Goal: Transaction & Acquisition: Purchase product/service

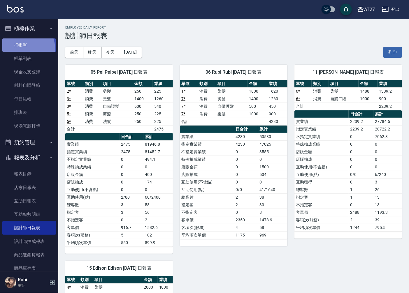
click at [22, 48] on link "打帳單" at bounding box center [29, 44] width 54 height 13
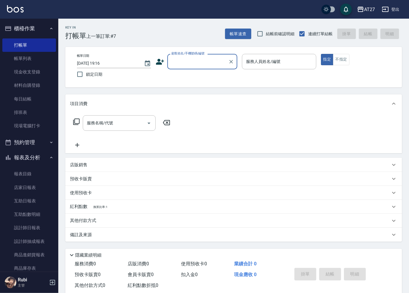
click at [187, 59] on input "顧客姓名/手機號碼/編號" at bounding box center [198, 62] width 56 height 10
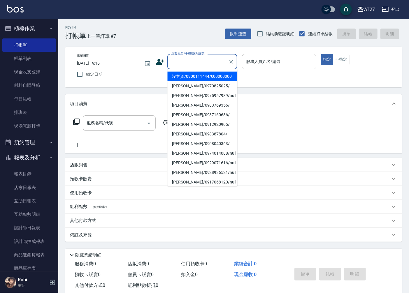
click at [191, 80] on li "沒客資/0900111444/000000000" at bounding box center [202, 77] width 70 height 10
type input "沒客資/0900111444/000000000"
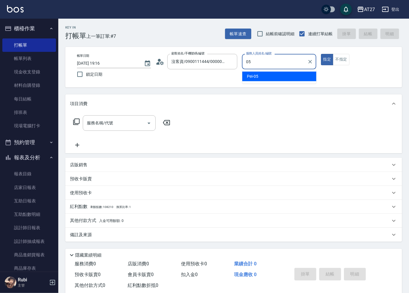
type input "Pei-05"
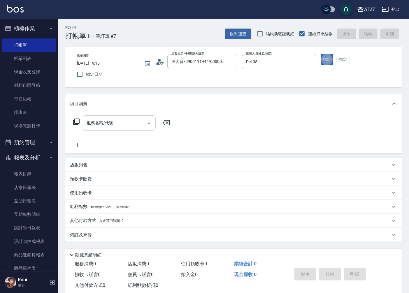
type button "true"
click at [118, 124] on input "服務名稱/代號" at bounding box center [114, 123] width 59 height 10
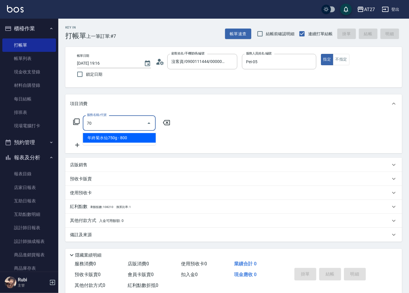
type input "704"
type input "500"
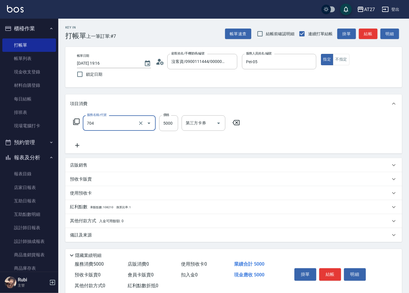
type input "新羽毛鉑金接髮調整(704)"
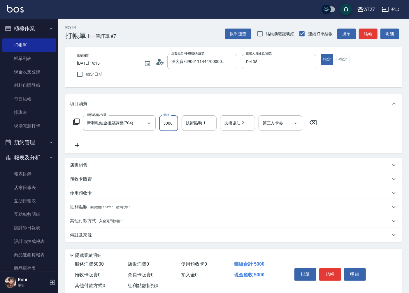
type input "4"
type input "0"
type input "40"
type input "4000"
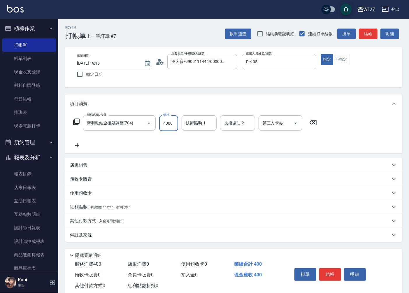
type input "400"
type input "4000"
click at [193, 122] on div "技術協助-1 技術協助-1" at bounding box center [199, 122] width 35 height 15
type input "星星-10"
click at [79, 146] on icon at bounding box center [77, 145] width 15 height 7
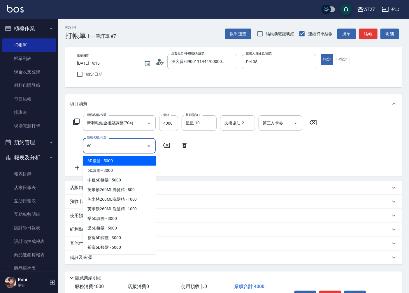
type input "601"
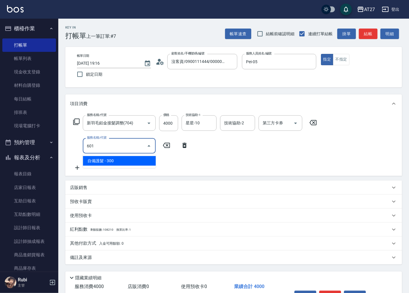
type input "430"
type input "自備護髮(601)"
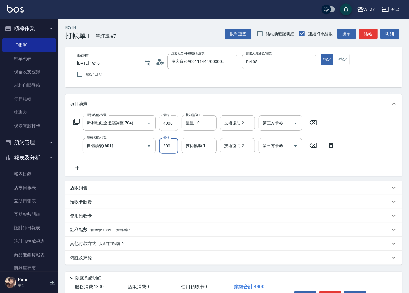
type input "400"
type input "850"
type input "480"
type input "850"
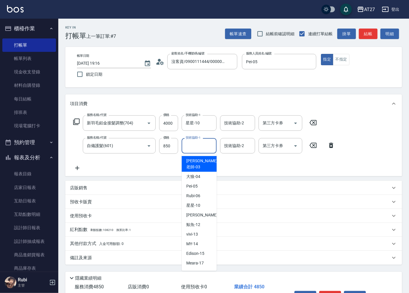
click at [199, 148] on input "技術協助-1" at bounding box center [199, 146] width 30 height 10
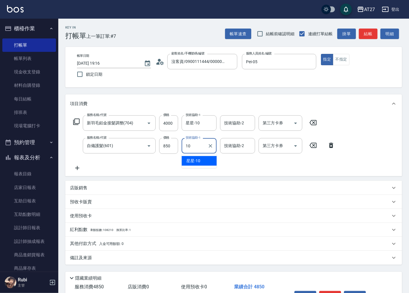
type input "星星-10"
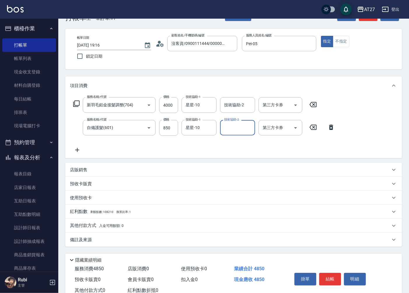
scroll to position [37, 0]
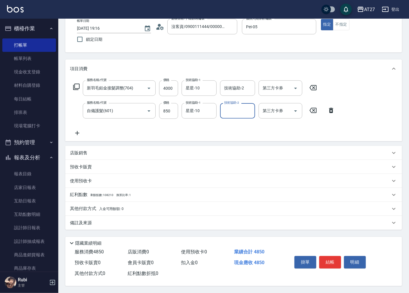
click at [85, 206] on p "其他付款方式 入金可用餘額: 0" at bounding box center [97, 209] width 54 height 6
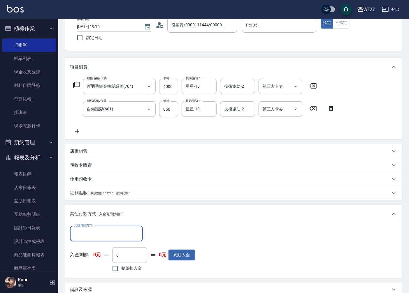
scroll to position [0, 0]
click at [89, 233] on input "其他付款方式" at bounding box center [107, 234] width 68 height 10
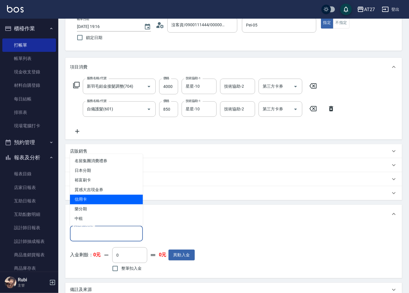
click at [99, 199] on span "信用卡" at bounding box center [106, 200] width 73 height 10
type input "信用卡"
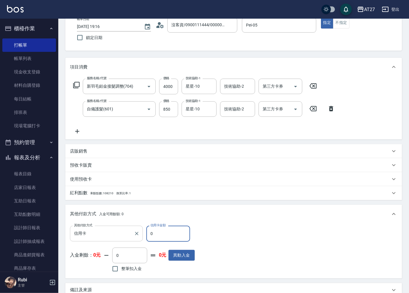
drag, startPoint x: 159, startPoint y: 234, endPoint x: 129, endPoint y: 238, distance: 30.8
click at [129, 238] on div "其他付款方式 信用卡 其他付款方式 信用卡金額 0 信用卡金額" at bounding box center [132, 234] width 125 height 16
type input "485"
type input "0"
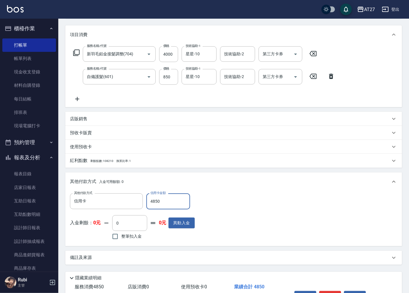
scroll to position [106, 0]
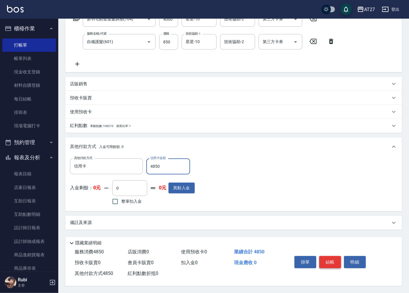
type input "4850"
click at [328, 261] on button "結帳" at bounding box center [330, 262] width 22 height 12
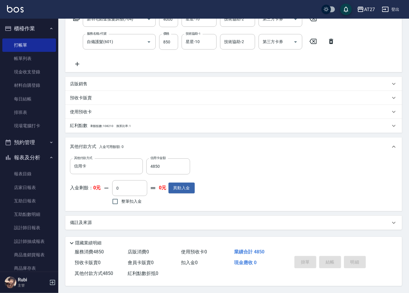
type input "[DATE] 19:17"
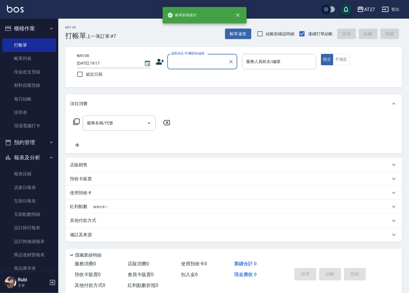
scroll to position [0, 0]
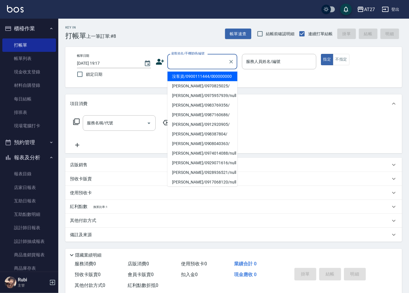
click at [199, 62] on input "顧客姓名/手機號碼/編號" at bounding box center [198, 62] width 56 height 10
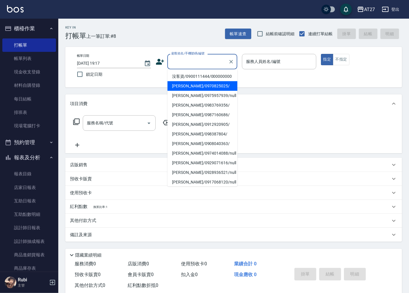
click at [206, 87] on li "[PERSON_NAME]/0970825025/" at bounding box center [202, 86] width 70 height 10
type input "[PERSON_NAME]/0970825025/"
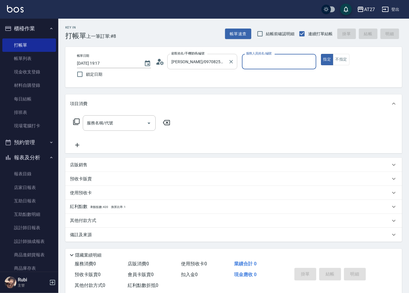
type input "大狼-04"
drag, startPoint x: 231, startPoint y: 61, endPoint x: 214, endPoint y: 62, distance: 16.9
click at [231, 60] on icon "Clear" at bounding box center [231, 62] width 6 height 6
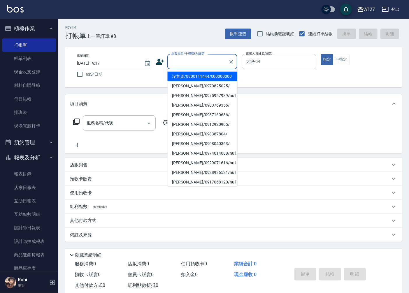
click at [204, 62] on input "顧客姓名/手機號碼/編號" at bounding box center [198, 62] width 56 height 10
click at [201, 81] on li "沒客資/0900111444/000000000" at bounding box center [202, 77] width 70 height 10
type input "沒客資/0900111444/000000000"
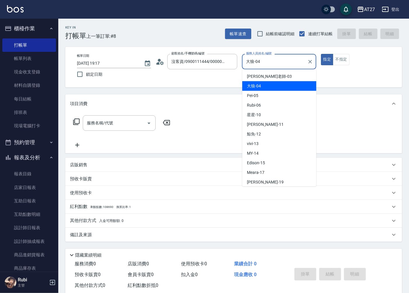
drag, startPoint x: 263, startPoint y: 62, endPoint x: 204, endPoint y: 72, distance: 60.1
click at [204, 72] on div "帳單日期 [DATE] 19:17 鎖定日期 顧客姓名/手機號碼/編號 沒客資/0900111444/000000000 顧客姓名/手機號碼/編號 服務人員姓…" at bounding box center [233, 67] width 323 height 27
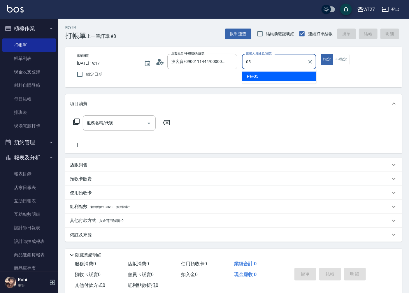
type input "Pei-05"
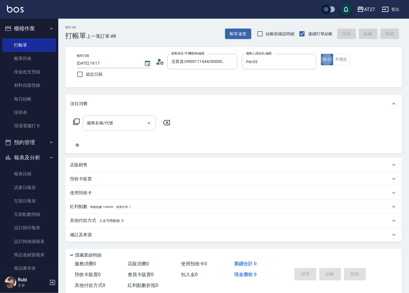
click at [127, 124] on input "服務名稱/代號" at bounding box center [114, 123] width 59 height 10
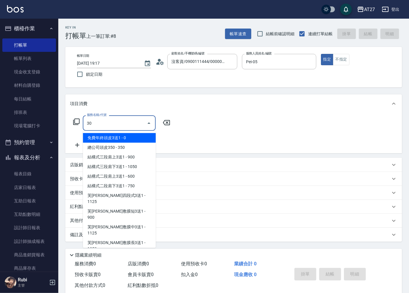
type input "301"
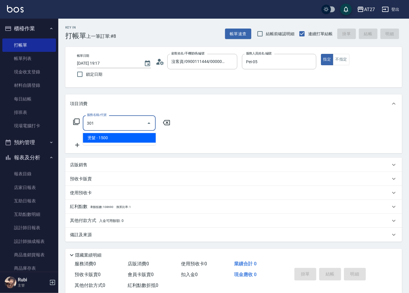
type input "150"
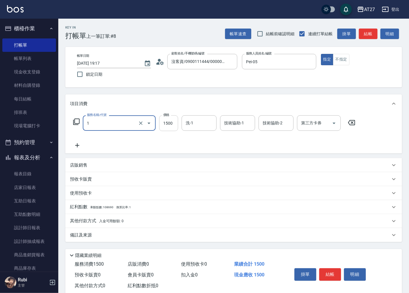
type input "14"
type input "0"
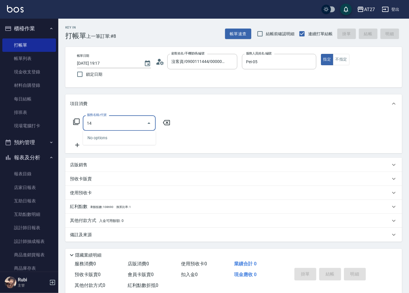
drag, startPoint x: 124, startPoint y: 123, endPoint x: 44, endPoint y: 136, distance: 81.7
click at [44, 136] on div "AT27 登出 櫃檯作業 打帳單 帳單列表 現金收支登錄 材料自購登錄 每日結帳 排班表 現場電腦打卡 預約管理 預約管理 單日預約紀錄 單週預約紀錄 報表及…" at bounding box center [204, 152] width 409 height 305
type input "6"
type input "301"
type input "150"
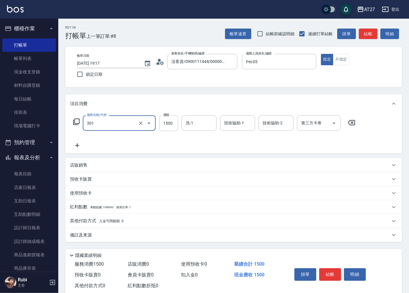
type input "燙髮(301)"
type input "1"
type input "0"
type input "145"
type input "140"
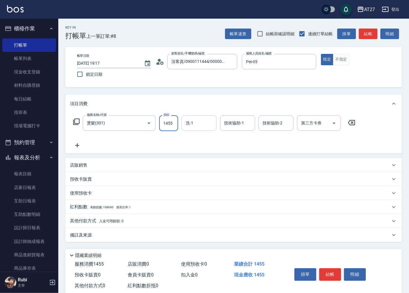
type input "1455"
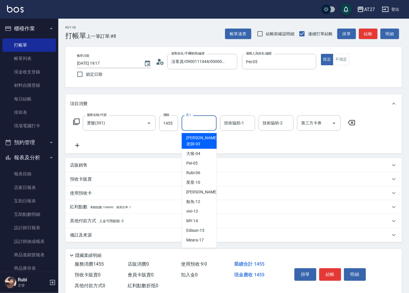
click at [203, 124] on input "洗-1" at bounding box center [199, 123] width 30 height 10
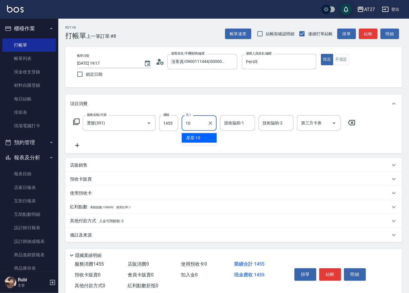
type input "星星-10"
click at [96, 220] on p "其他付款方式 入金可用餘額: 0" at bounding box center [97, 221] width 54 height 6
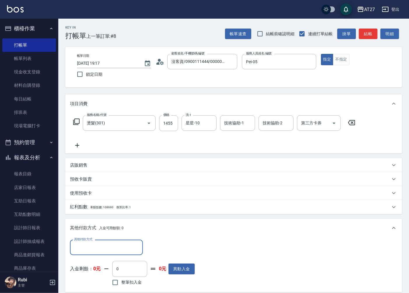
click at [103, 245] on input "其他付款方式" at bounding box center [107, 248] width 68 height 10
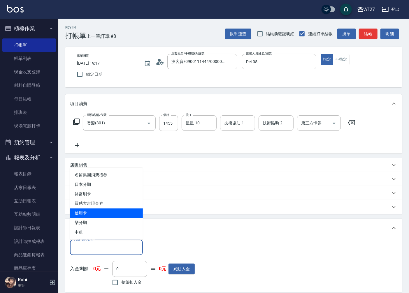
click at [101, 212] on span "信用卡" at bounding box center [106, 214] width 73 height 10
type input "信用卡"
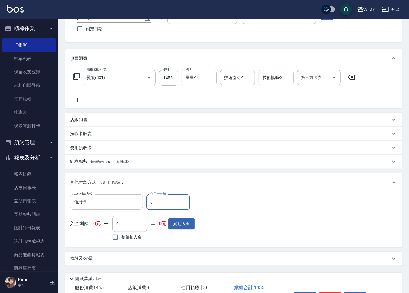
scroll to position [65, 0]
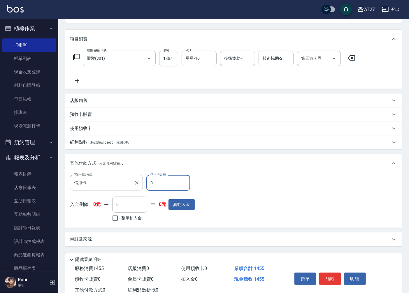
drag, startPoint x: 168, startPoint y: 185, endPoint x: 140, endPoint y: 191, distance: 28.0
click at [140, 191] on div "其他付款方式 信用卡 其他付款方式 信用卡金額 0 信用卡金額" at bounding box center [132, 183] width 125 height 16
type input "145"
type input "0"
type input "1455"
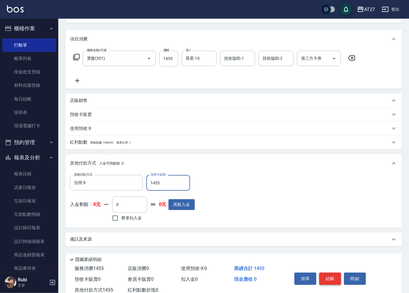
click at [329, 277] on button "結帳" at bounding box center [330, 279] width 22 height 12
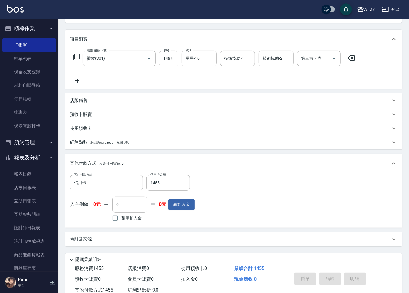
type input "[DATE] 19:18"
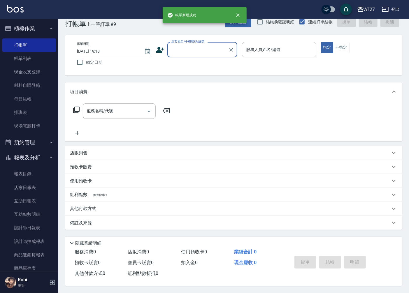
scroll to position [13, 0]
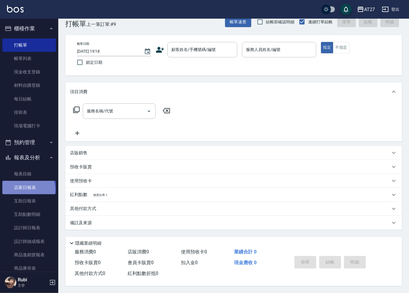
click at [28, 189] on link "店家日報表" at bounding box center [29, 187] width 54 height 13
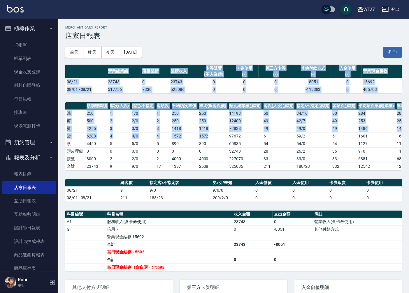
drag, startPoint x: 204, startPoint y: 83, endPoint x: 217, endPoint y: 150, distance: 68.0
click at [217, 150] on div "AT27 [DATE] 店家日報表 列印時間： [DATE][PHONE_NUMBER]:19 Merchant Daily Report 店家日報表 [DA…" at bounding box center [233, 191] width 351 height 344
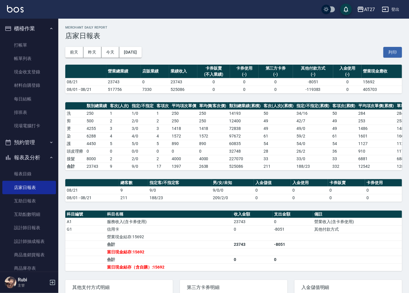
drag, startPoint x: 217, startPoint y: 150, endPoint x: 237, endPoint y: 199, distance: 53.6
click at [237, 199] on div "AT27 [DATE] 店家日報表 列印時間： [DATE][PHONE_NUMBER]:19 Merchant Daily Report 店家日報表 [DA…" at bounding box center [233, 191] width 351 height 344
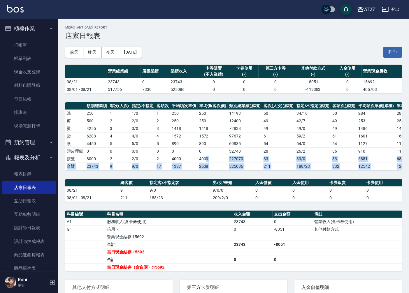
drag, startPoint x: 237, startPoint y: 199, endPoint x: 196, endPoint y: 145, distance: 68.0
click at [196, 145] on div "AT27 [DATE] 店家日報表 列印時間： [DATE][PHONE_NUMBER]:19 Merchant Daily Report 店家日報表 [DA…" at bounding box center [233, 191] width 351 height 344
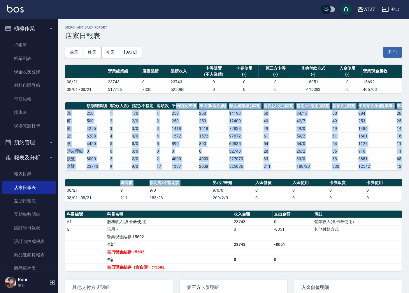
drag, startPoint x: 196, startPoint y: 145, endPoint x: 215, endPoint y: 194, distance: 52.4
click at [215, 194] on div "AT27 [DATE] 店家日報表 列印時間： [DATE][PHONE_NUMBER]:19 Merchant Daily Report 店家日報表 [DA…" at bounding box center [233, 191] width 351 height 344
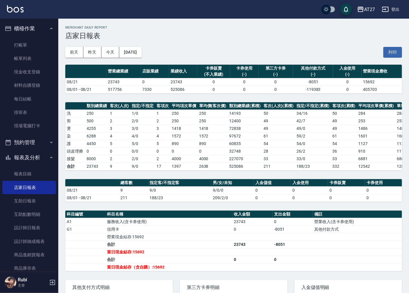
drag, startPoint x: 215, startPoint y: 194, endPoint x: 223, endPoint y: 222, distance: 29.6
click at [223, 218] on th "科目名稱" at bounding box center [169, 215] width 127 height 8
click at [25, 231] on link "設計師日報表" at bounding box center [29, 227] width 54 height 13
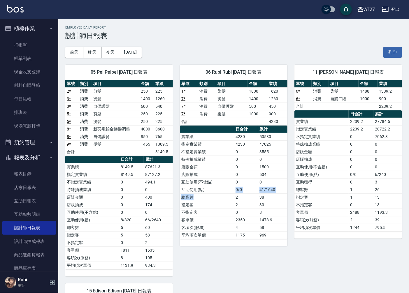
drag, startPoint x: 226, startPoint y: 198, endPoint x: 226, endPoint y: 181, distance: 17.5
click at [226, 181] on tbody "實業績 4230 50580 指定實業績 4230 47025 不指定實業績 0 3555 特殊抽成業績 0 0 店販金額 0 1500 店販抽成 0 504…" at bounding box center [234, 186] width 108 height 106
drag, startPoint x: 226, startPoint y: 181, endPoint x: 219, endPoint y: 163, distance: 19.2
click at [219, 163] on table "日合計 累計 實業績 4230 50580 指定實業績 4230 47025 不指定實業績 0 3555 特殊抽成業績 0 0 店販金額 0 1500 店販抽…" at bounding box center [234, 183] width 108 height 114
drag, startPoint x: 219, startPoint y: 163, endPoint x: 231, endPoint y: 191, distance: 30.3
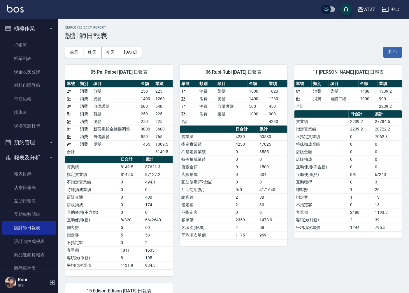
click at [231, 191] on td "互助使用(點)" at bounding box center [207, 190] width 54 height 8
drag, startPoint x: 231, startPoint y: 191, endPoint x: 223, endPoint y: 171, distance: 20.8
click at [223, 171] on tbody "實業績 4230 50580 指定實業績 4230 47025 不指定實業績 0 3555 特殊抽成業績 0 0 店販金額 0 1500 店販抽成 0 504…" at bounding box center [234, 186] width 108 height 106
drag, startPoint x: 223, startPoint y: 171, endPoint x: 217, endPoint y: 155, distance: 17.5
click at [217, 155] on tbody "實業績 4230 50580 指定實業績 4230 47025 不指定實業績 0 3555 特殊抽成業績 0 0 店販金額 0 1500 店販抽成 0 504…" at bounding box center [234, 186] width 108 height 106
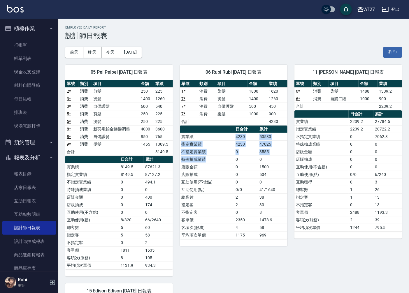
drag, startPoint x: 217, startPoint y: 155, endPoint x: 223, endPoint y: 171, distance: 17.4
click at [223, 171] on tbody "實業績 4230 50580 指定實業績 4230 47025 不指定實業績 0 3555 特殊抽成業績 0 0 店販金額 0 1500 店販抽成 0 504…" at bounding box center [234, 186] width 108 height 106
drag, startPoint x: 223, startPoint y: 171, endPoint x: 228, endPoint y: 185, distance: 14.6
click at [229, 187] on td "互助使用(點)" at bounding box center [207, 190] width 54 height 8
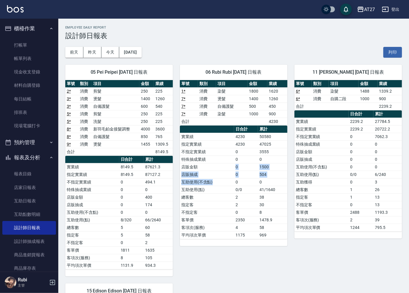
drag, startPoint x: 231, startPoint y: 182, endPoint x: 221, endPoint y: 164, distance: 20.5
click at [221, 164] on tbody "實業績 4230 50580 指定實業績 4230 47025 不指定實業績 0 3555 特殊抽成業績 0 0 店販金額 0 1500 店販抽成 0 504…" at bounding box center [234, 186] width 108 height 106
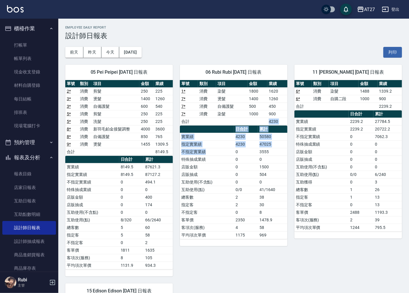
drag, startPoint x: 221, startPoint y: 164, endPoint x: 224, endPoint y: 154, distance: 11.2
click at [224, 154] on div "單號 類別 項目 金額 業績 1 * 消費 染髮 1800 1620 7 * 消費 燙髮 1400 1260 7 * 消費 自備護髮 500 450 7 * …" at bounding box center [234, 159] width 108 height 159
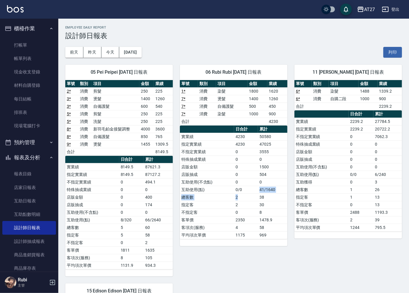
drag, startPoint x: 224, startPoint y: 154, endPoint x: 237, endPoint y: 184, distance: 33.2
click at [237, 184] on tbody "實業績 4230 50580 指定實業績 4230 47025 不指定實業績 0 3555 特殊抽成業績 0 0 店販金額 0 1500 店販抽成 0 504…" at bounding box center [234, 186] width 108 height 106
drag, startPoint x: 237, startPoint y: 184, endPoint x: 220, endPoint y: 163, distance: 27.7
click at [220, 163] on tbody "實業績 4230 50580 指定實業績 4230 47025 不指定實業績 0 3555 特殊抽成業績 0 0 店販金額 0 1500 店販抽成 0 504…" at bounding box center [234, 186] width 108 height 106
drag, startPoint x: 220, startPoint y: 163, endPoint x: 220, endPoint y: 159, distance: 3.3
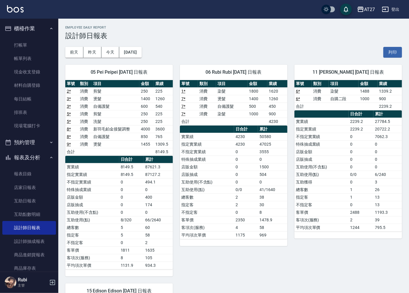
click at [220, 159] on tbody "實業績 4230 50580 指定實業績 4230 47025 不指定實業績 0 3555 特殊抽成業績 0 0 店販金額 0 1500 店販抽成 0 504…" at bounding box center [234, 186] width 108 height 106
drag, startPoint x: 220, startPoint y: 159, endPoint x: 237, endPoint y: 168, distance: 18.9
click at [237, 168] on tbody "實業績 4230 50580 指定實業績 4230 47025 不指定實業績 0 3555 特殊抽成業績 0 0 店販金額 0 1500 店販抽成 0 504…" at bounding box center [234, 186] width 108 height 106
drag, startPoint x: 237, startPoint y: 168, endPoint x: 235, endPoint y: 181, distance: 13.3
click at [235, 181] on tbody "實業績 4230 50580 指定實業績 4230 47025 不指定實業績 0 3555 特殊抽成業績 0 0 店販金額 0 1500 店販抽成 0 504…" at bounding box center [234, 186] width 108 height 106
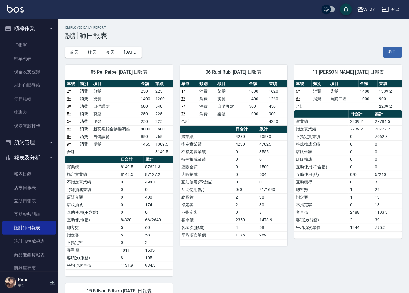
drag, startPoint x: 235, startPoint y: 181, endPoint x: 238, endPoint y: 194, distance: 12.8
click at [241, 202] on td "2" at bounding box center [246, 205] width 24 height 8
drag, startPoint x: 237, startPoint y: 193, endPoint x: 206, endPoint y: 134, distance: 67.4
click at [220, 162] on tbody "實業績 4230 50580 指定實業績 4230 47025 不指定實業績 0 3555 特殊抽成業績 0 0 店販金額 0 1500 店販抽成 0 504…" at bounding box center [234, 186] width 108 height 106
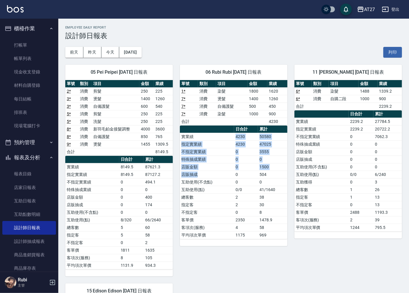
drag, startPoint x: 206, startPoint y: 134, endPoint x: 219, endPoint y: 177, distance: 45.5
click at [219, 177] on tbody "實業績 4230 50580 指定實業績 4230 47025 不指定實業績 0 3555 特殊抽成業績 0 0 店販金額 0 1500 店販抽成 0 504…" at bounding box center [234, 186] width 108 height 106
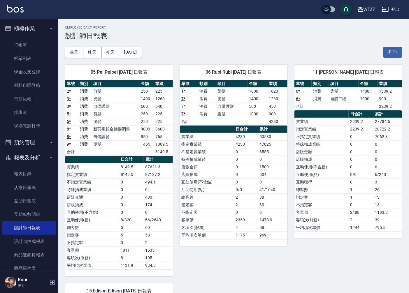
drag, startPoint x: 219, startPoint y: 177, endPoint x: 231, endPoint y: 202, distance: 27.8
click at [231, 202] on td "指定客" at bounding box center [207, 205] width 54 height 8
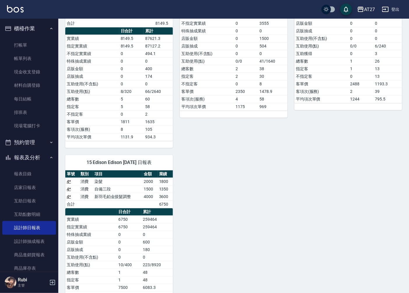
scroll to position [129, 0]
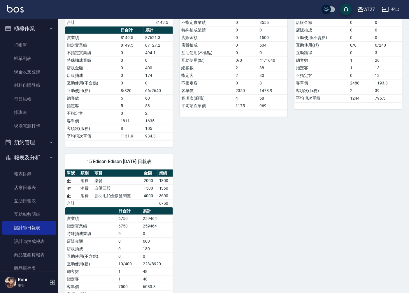
drag, startPoint x: 162, startPoint y: 236, endPoint x: 153, endPoint y: 219, distance: 19.6
click at [153, 219] on tbody "實業績 6750 259464 指定實業績 6750 259464 特殊抽成業績 0 0 店販金額 0 600 店販抽成 0 180 互助使用(不含點) 0 …" at bounding box center [119, 260] width 108 height 91
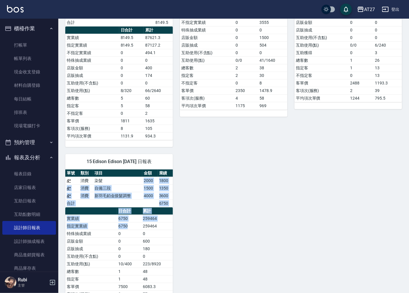
drag, startPoint x: 153, startPoint y: 219, endPoint x: 138, endPoint y: 234, distance: 21.4
click at [138, 234] on div "單號 類別 項目 金額 業績 4 * 消費 染髮 2000 1800 4 * 消費 自備三段 1500 1350 4 * 消費 新羽毛鉑金接髮調整 4000 …" at bounding box center [119, 238] width 108 height 136
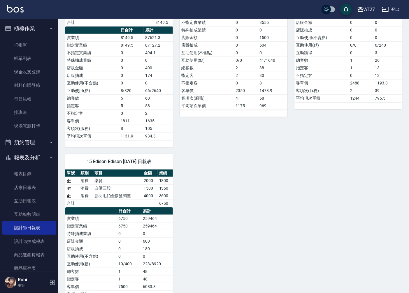
drag, startPoint x: 138, startPoint y: 234, endPoint x: 139, endPoint y: 242, distance: 7.9
click at [139, 242] on td "0" at bounding box center [129, 242] width 24 height 8
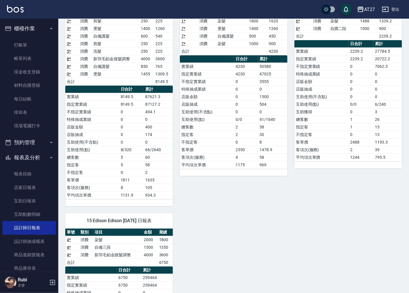
scroll to position [0, 0]
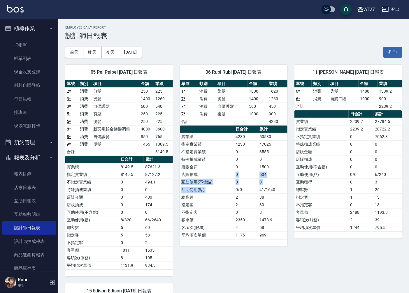
drag, startPoint x: 234, startPoint y: 186, endPoint x: 225, endPoint y: 166, distance: 21.8
click at [225, 166] on tbody "實業績 4230 50580 指定實業績 4230 47025 不指定實業績 0 3555 特殊抽成業績 0 0 店販金額 0 1500 店販抽成 0 504…" at bounding box center [234, 186] width 108 height 106
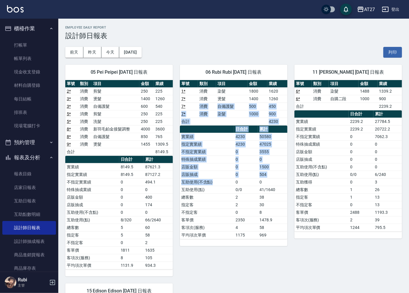
drag, startPoint x: 225, startPoint y: 166, endPoint x: 227, endPoint y: 192, distance: 26.9
click at [227, 192] on div "單號 類別 項目 金額 業績 1 * 消費 染髮 1800 1620 7 * 消費 燙髮 1400 1260 7 * 消費 自備護髮 500 450 7 * …" at bounding box center [234, 159] width 108 height 159
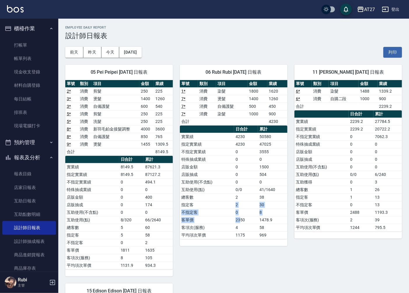
drag, startPoint x: 227, startPoint y: 192, endPoint x: 226, endPoint y: 204, distance: 12.0
click at [226, 204] on tbody "實業績 4230 50580 指定實業績 4230 47025 不指定實業績 0 3555 特殊抽成業績 0 0 店販金額 0 1500 店販抽成 0 504…" at bounding box center [234, 186] width 108 height 106
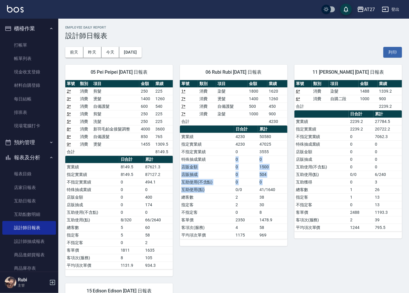
drag, startPoint x: 226, startPoint y: 204, endPoint x: 217, endPoint y: 151, distance: 54.4
click at [217, 151] on tbody "實業績 4230 50580 指定實業績 4230 47025 不指定實業績 0 3555 特殊抽成業績 0 0 店販金額 0 1500 店販抽成 0 504…" at bounding box center [234, 186] width 108 height 106
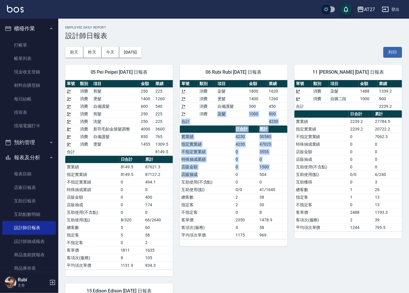
drag, startPoint x: 217, startPoint y: 151, endPoint x: 232, endPoint y: 191, distance: 42.9
click at [232, 191] on div "單號 類別 項目 金額 業績 1 * 消費 染髮 1800 1620 7 * 消費 燙髮 1400 1260 7 * 消費 自備護髮 500 450 7 * …" at bounding box center [234, 159] width 108 height 159
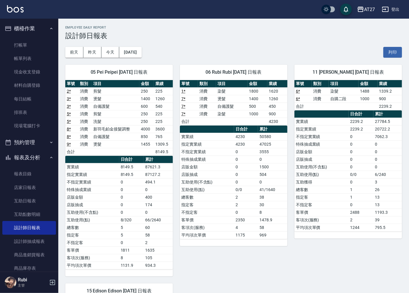
drag, startPoint x: 232, startPoint y: 191, endPoint x: 234, endPoint y: 205, distance: 14.1
click at [234, 205] on tbody "實業績 4230 50580 指定實業績 4230 47025 不指定實業績 0 3555 特殊抽成業績 0 0 店販金額 0 1500 店販抽成 0 504…" at bounding box center [234, 186] width 108 height 106
drag, startPoint x: 234, startPoint y: 205, endPoint x: 220, endPoint y: 154, distance: 52.8
click at [220, 154] on tbody "實業績 4230 50580 指定實業績 4230 47025 不指定實業績 0 3555 特殊抽成業績 0 0 店販金額 0 1500 店販抽成 0 504…" at bounding box center [234, 186] width 108 height 106
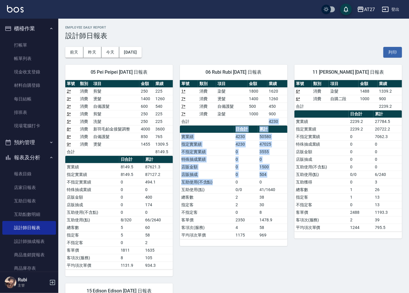
drag, startPoint x: 220, startPoint y: 154, endPoint x: 228, endPoint y: 187, distance: 34.6
click at [228, 187] on div "單號 類別 項目 金額 業績 1 * 消費 染髮 1800 1620 7 * 消費 燙髮 1400 1260 7 * 消費 自備護髮 500 450 7 * …" at bounding box center [234, 159] width 108 height 159
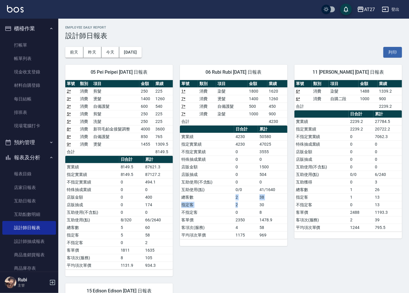
drag, startPoint x: 228, startPoint y: 187, endPoint x: 233, endPoint y: 197, distance: 11.1
click at [233, 197] on tbody "實業績 4230 50580 指定實業績 4230 47025 不指定實業績 0 3555 特殊抽成業績 0 0 店販金額 0 1500 店販抽成 0 504…" at bounding box center [234, 186] width 108 height 106
drag, startPoint x: 233, startPoint y: 197, endPoint x: 223, endPoint y: 168, distance: 31.2
click at [223, 168] on tbody "實業績 4230 50580 指定實業績 4230 47025 不指定實業績 0 3555 特殊抽成業績 0 0 店販金額 0 1500 店販抽成 0 504…" at bounding box center [234, 186] width 108 height 106
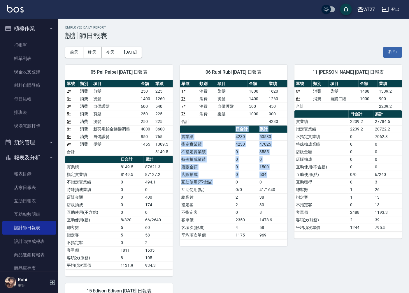
drag, startPoint x: 223, startPoint y: 168, endPoint x: 232, endPoint y: 182, distance: 17.0
click at [232, 182] on table "日合計 累計 實業績 4230 50580 指定實業績 4230 47025 不指定實業績 0 3555 特殊抽成業績 0 0 店販金額 0 1500 店販抽…" at bounding box center [234, 183] width 108 height 114
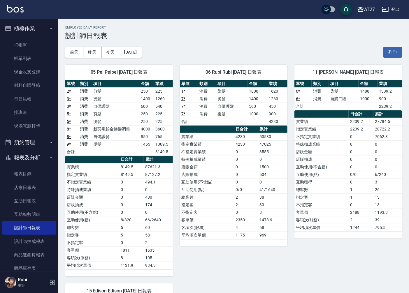
drag, startPoint x: 232, startPoint y: 182, endPoint x: 238, endPoint y: 202, distance: 20.2
click at [238, 202] on td "2" at bounding box center [246, 205] width 24 height 8
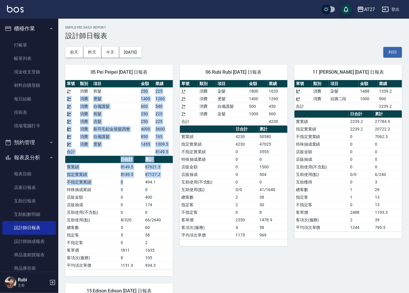
drag, startPoint x: 115, startPoint y: 92, endPoint x: 140, endPoint y: 188, distance: 99.4
click at [140, 188] on div "單號 類別 項目 金額 業績 2 * 消費 剪髮 250 225 3 * 消費 燙髮 1400 1260 3 * 消費 自備護髮 600 540 5 * 消費…" at bounding box center [119, 174] width 108 height 189
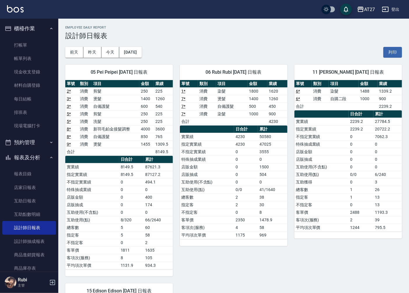
drag, startPoint x: 140, startPoint y: 188, endPoint x: 137, endPoint y: 212, distance: 23.8
click at [137, 212] on td "0" at bounding box center [131, 213] width 24 height 8
drag, startPoint x: 135, startPoint y: 204, endPoint x: 126, endPoint y: 181, distance: 24.6
click at [126, 181] on tbody "實業績 8149.5 87621.3 指定實業績 8149.5 87127.2 不指定實業績 0 494.1 特殊抽成業績 0 0 店販金額 0 400 店販…" at bounding box center [119, 216] width 108 height 106
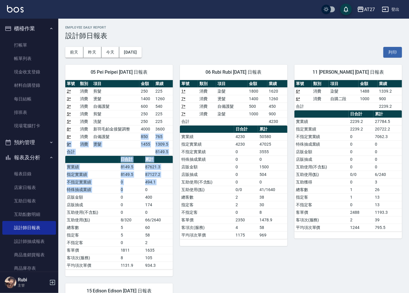
drag, startPoint x: 126, startPoint y: 181, endPoint x: 139, endPoint y: 197, distance: 20.5
click at [139, 197] on div "單號 類別 項目 金額 業績 2 * 消費 剪髮 250 225 3 * 消費 燙髮 1400 1260 3 * 消費 自備護髮 600 540 5 * 消費…" at bounding box center [119, 174] width 108 height 189
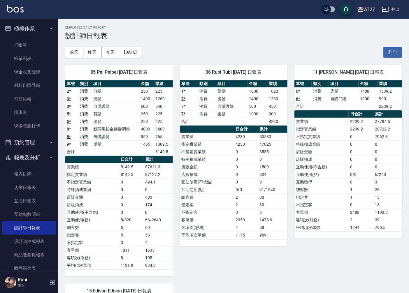
drag, startPoint x: 139, startPoint y: 197, endPoint x: 146, endPoint y: 223, distance: 26.5
click at [146, 225] on td "60" at bounding box center [158, 228] width 29 height 8
drag, startPoint x: 144, startPoint y: 217, endPoint x: 138, endPoint y: 194, distance: 24.4
click at [138, 194] on tbody "實業績 8149.5 87621.3 指定實業績 8149.5 87127.2 不指定實業績 0 494.1 特殊抽成業績 0 0 店販金額 0 400 店販…" at bounding box center [119, 216] width 108 height 106
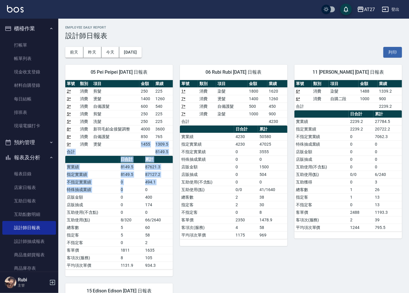
drag, startPoint x: 138, startPoint y: 194, endPoint x: 135, endPoint y: 192, distance: 3.1
click at [135, 192] on div "單號 類別 項目 金額 業績 2 * 消費 剪髮 250 225 3 * 消費 燙髮 1400 1260 3 * 消費 自備護髮 600 540 5 * 消費…" at bounding box center [119, 174] width 108 height 189
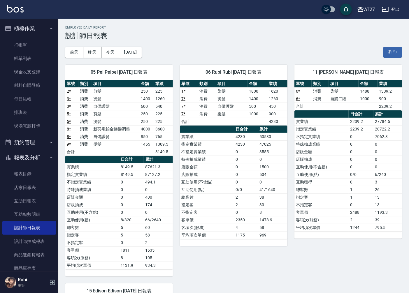
drag, startPoint x: 135, startPoint y: 192, endPoint x: 146, endPoint y: 211, distance: 21.4
click at [146, 211] on td "0" at bounding box center [158, 213] width 29 height 8
drag, startPoint x: 146, startPoint y: 211, endPoint x: 141, endPoint y: 194, distance: 18.4
click at [141, 194] on tbody "實業績 8149.5 87621.3 指定實業績 8149.5 87127.2 不指定實業績 0 494.1 特殊抽成業績 0 0 店販金額 0 400 店販…" at bounding box center [119, 216] width 108 height 106
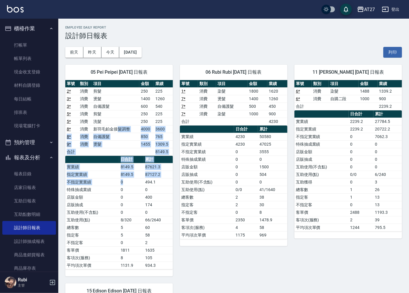
drag, startPoint x: 141, startPoint y: 194, endPoint x: 139, endPoint y: 188, distance: 5.7
click at [139, 188] on div "單號 類別 項目 金額 業績 2 * 消費 剪髮 250 225 3 * 消費 燙髮 1400 1260 3 * 消費 自備護髮 600 540 5 * 消費…" at bounding box center [119, 174] width 108 height 189
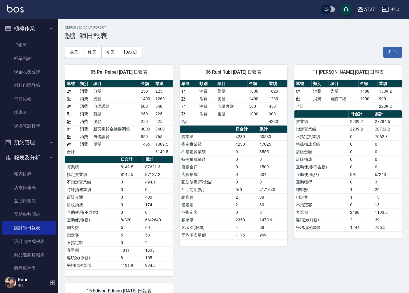
drag, startPoint x: 139, startPoint y: 188, endPoint x: 148, endPoint y: 206, distance: 20.0
click at [148, 206] on td "174" at bounding box center [158, 205] width 29 height 8
click at [132, 50] on button "[DATE]" at bounding box center [130, 52] width 22 height 11
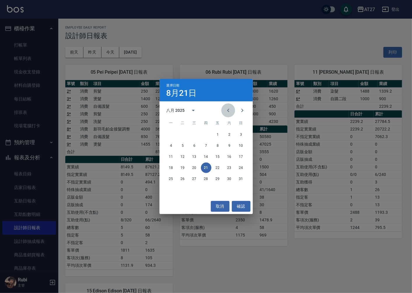
click at [227, 111] on icon "Previous month" at bounding box center [228, 110] width 7 height 7
click at [171, 168] on button "21" at bounding box center [171, 168] width 10 height 10
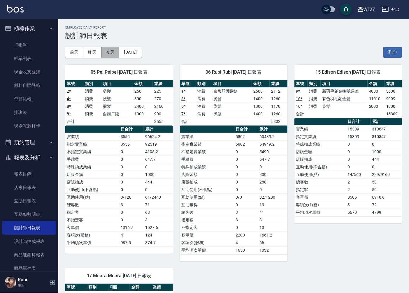
click at [114, 50] on button "今天" at bounding box center [110, 52] width 18 height 11
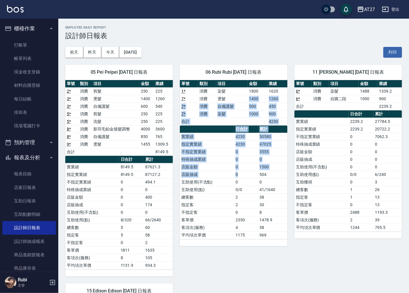
drag, startPoint x: 228, startPoint y: 96, endPoint x: 250, endPoint y: 178, distance: 85.4
click at [250, 178] on div "單號 類別 項目 金額 業績 1 * 消費 染髮 1800 1620 7 * 消費 燙髮 1400 1260 7 * 消費 自備護髮 500 450 7 * …" at bounding box center [234, 159] width 108 height 159
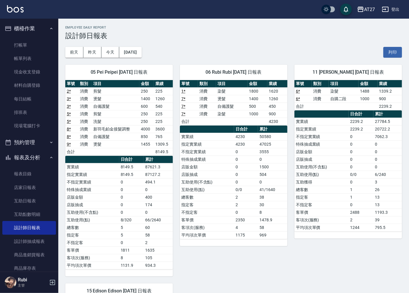
drag, startPoint x: 250, startPoint y: 178, endPoint x: 263, endPoint y: 215, distance: 38.9
click at [263, 215] on td "8" at bounding box center [272, 213] width 29 height 8
drag, startPoint x: 239, startPoint y: 161, endPoint x: 250, endPoint y: 187, distance: 28.7
click at [250, 187] on tbody "實業績 4230 50580 指定實業績 4230 47025 不指定實業績 0 3555 特殊抽成業績 0 0 店販金額 0 1500 店販抽成 0 504…" at bounding box center [234, 186] width 108 height 106
drag, startPoint x: 250, startPoint y: 187, endPoint x: 265, endPoint y: 220, distance: 35.2
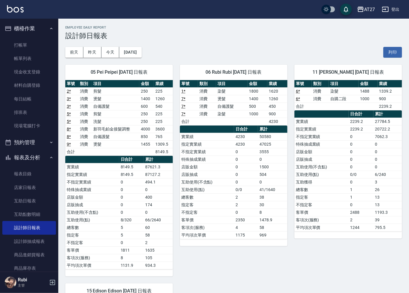
click at [266, 220] on td "1478.9" at bounding box center [272, 220] width 29 height 8
drag, startPoint x: 261, startPoint y: 209, endPoint x: 252, endPoint y: 196, distance: 15.8
click at [252, 196] on tbody "實業績 4230 50580 指定實業績 4230 47025 不指定實業績 0 3555 特殊抽成業績 0 0 店販金額 0 1500 店販抽成 0 504…" at bounding box center [234, 186] width 108 height 106
drag, startPoint x: 252, startPoint y: 196, endPoint x: 246, endPoint y: 196, distance: 5.5
click at [246, 196] on tbody "實業績 4230 50580 指定實業績 4230 47025 不指定實業績 0 3555 特殊抽成業績 0 0 店販金額 0 1500 店販抽成 0 504…" at bounding box center [234, 186] width 108 height 106
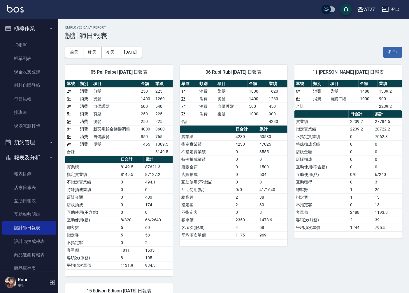
drag, startPoint x: 246, startPoint y: 196, endPoint x: 255, endPoint y: 217, distance: 23.0
click at [255, 218] on td "2350" at bounding box center [246, 220] width 24 height 8
drag, startPoint x: 251, startPoint y: 208, endPoint x: 245, endPoint y: 196, distance: 13.3
click at [245, 196] on tbody "實業績 4230 50580 指定實業績 4230 47025 不指定實業績 0 3555 特殊抽成業績 0 0 店販金額 0 1500 店販抽成 0 504…" at bounding box center [234, 186] width 108 height 106
drag, startPoint x: 245, startPoint y: 196, endPoint x: 241, endPoint y: 200, distance: 6.4
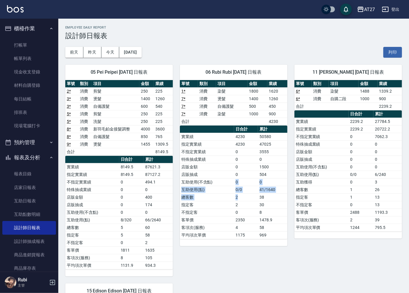
click at [241, 200] on tbody "實業績 4230 50580 指定實業績 4230 47025 不指定實業績 0 3555 特殊抽成業績 0 0 店販金額 0 1500 店販抽成 0 504…" at bounding box center [234, 186] width 108 height 106
drag, startPoint x: 241, startPoint y: 200, endPoint x: 246, endPoint y: 216, distance: 16.3
click at [246, 216] on td "0" at bounding box center [246, 213] width 24 height 8
drag, startPoint x: 246, startPoint y: 216, endPoint x: 235, endPoint y: 199, distance: 19.7
click at [244, 212] on td "0" at bounding box center [246, 213] width 24 height 8
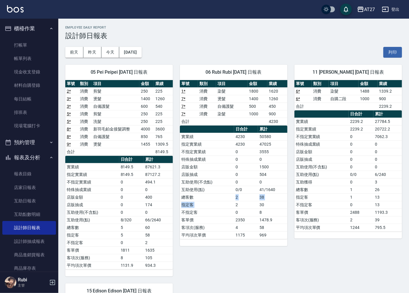
drag, startPoint x: 235, startPoint y: 199, endPoint x: 247, endPoint y: 222, distance: 25.9
click at [240, 207] on tbody "實業績 4230 50580 指定實業績 4230 47025 不指定實業績 0 3555 特殊抽成業績 0 0 店販金額 0 1500 店販抽成 0 504…" at bounding box center [234, 186] width 108 height 106
click at [247, 223] on td "2350" at bounding box center [246, 220] width 24 height 8
drag, startPoint x: 249, startPoint y: 211, endPoint x: 249, endPoint y: 201, distance: 9.3
click at [249, 201] on tbody "實業績 4230 50580 指定實業績 4230 47025 不指定實業績 0 3555 特殊抽成業績 0 0 店販金額 0 1500 店販抽成 0 504…" at bounding box center [234, 186] width 108 height 106
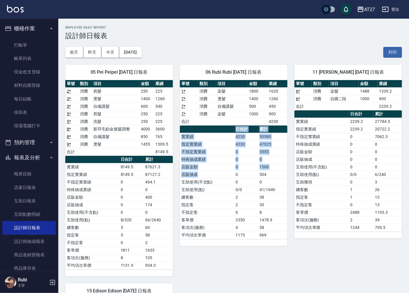
drag, startPoint x: 249, startPoint y: 201, endPoint x: 232, endPoint y: 181, distance: 26.7
click at [232, 181] on table "日合計 累計 實業績 4230 50580 指定實業績 4230 47025 不指定實業績 0 3555 特殊抽成業績 0 0 店販金額 0 1500 店販抽…" at bounding box center [234, 183] width 108 height 114
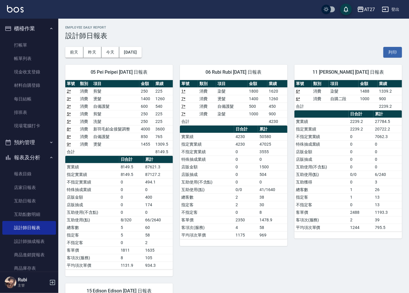
drag, startPoint x: 232, startPoint y: 181, endPoint x: 231, endPoint y: 193, distance: 11.7
click at [231, 193] on td "互助使用(點)" at bounding box center [207, 190] width 54 height 8
drag, startPoint x: 263, startPoint y: 185, endPoint x: 250, endPoint y: 162, distance: 27.0
click at [250, 162] on tbody "實業績 4230 50580 指定實業績 4230 47025 不指定實業績 0 3555 特殊抽成業績 0 0 店販金額 0 1500 店販抽成 0 504…" at bounding box center [234, 186] width 108 height 106
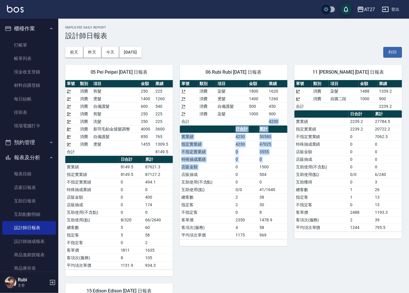
drag, startPoint x: 250, startPoint y: 162, endPoint x: 235, endPoint y: 175, distance: 20.7
click at [235, 175] on div "單號 類別 項目 金額 業績 1 * 消費 染髮 1800 1620 7 * 消費 燙髮 1400 1260 7 * 消費 自備護髮 500 450 7 * …" at bounding box center [234, 159] width 108 height 159
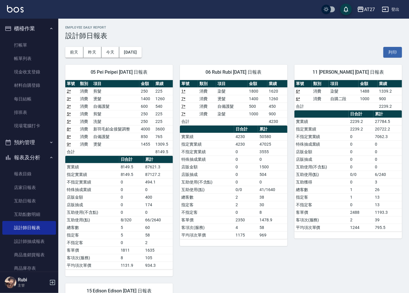
drag, startPoint x: 235, startPoint y: 175, endPoint x: 252, endPoint y: 210, distance: 38.7
click at [252, 210] on td "0" at bounding box center [246, 213] width 24 height 8
drag, startPoint x: 250, startPoint y: 203, endPoint x: 242, endPoint y: 171, distance: 32.8
click at [242, 171] on tbody "實業績 4230 50580 指定實業績 4230 47025 不指定實業績 0 3555 特殊抽成業績 0 0 店販金額 0 1500 店販抽成 0 504…" at bounding box center [234, 186] width 108 height 106
drag, startPoint x: 242, startPoint y: 171, endPoint x: 237, endPoint y: 175, distance: 6.4
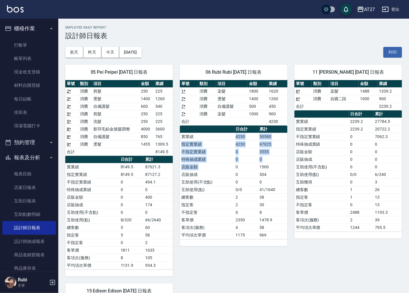
click at [237, 175] on tbody "實業績 4230 50580 指定實業績 4230 47025 不指定實業績 0 3555 特殊抽成業績 0 0 店販金額 0 1500 店販抽成 0 504…" at bounding box center [234, 186] width 108 height 106
drag, startPoint x: 237, startPoint y: 175, endPoint x: 238, endPoint y: 191, distance: 15.2
click at [238, 190] on td "0/0" at bounding box center [246, 190] width 24 height 8
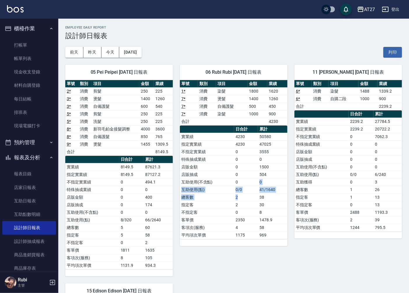
drag, startPoint x: 248, startPoint y: 200, endPoint x: 245, endPoint y: 182, distance: 18.9
click at [245, 182] on tbody "實業績 4230 50580 指定實業績 4230 47025 不指定實業績 0 3555 特殊抽成業績 0 0 店販金額 0 1500 店販抽成 0 504…" at bounding box center [234, 186] width 108 height 106
drag, startPoint x: 245, startPoint y: 182, endPoint x: 240, endPoint y: 164, distance: 18.1
click at [240, 164] on tbody "實業績 4230 50580 指定實業績 4230 47025 不指定實業績 0 3555 特殊抽成業績 0 0 店販金額 0 1500 店販抽成 0 504…" at bounding box center [234, 186] width 108 height 106
drag, startPoint x: 240, startPoint y: 164, endPoint x: 246, endPoint y: 176, distance: 13.6
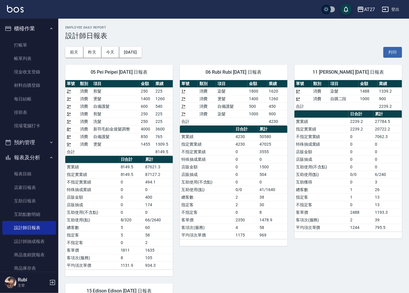
click at [246, 176] on td "0" at bounding box center [246, 175] width 24 height 8
drag, startPoint x: 241, startPoint y: 179, endPoint x: 234, endPoint y: 165, distance: 15.3
click at [234, 165] on tbody "實業績 4230 50580 指定實業績 4230 47025 不指定實業績 0 3555 特殊抽成業績 0 0 店販金額 0 1500 店販抽成 0 504…" at bounding box center [234, 186] width 108 height 106
drag, startPoint x: 234, startPoint y: 165, endPoint x: 226, endPoint y: 174, distance: 12.4
click at [226, 174] on tbody "實業績 4230 50580 指定實業績 4230 47025 不指定實業績 0 3555 特殊抽成業績 0 0 店販金額 0 1500 店販抽成 0 504…" at bounding box center [234, 186] width 108 height 106
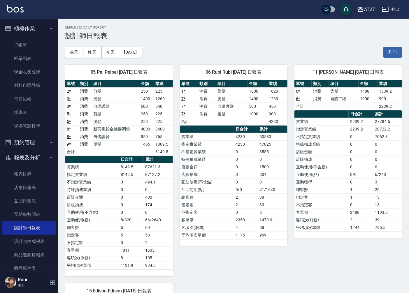
drag, startPoint x: 226, startPoint y: 174, endPoint x: 230, endPoint y: 185, distance: 11.3
click at [230, 185] on td "互助使用(不含點)" at bounding box center [207, 182] width 54 height 8
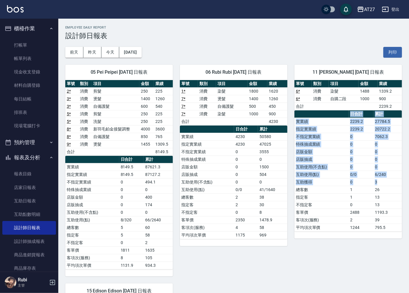
drag, startPoint x: 399, startPoint y: 177, endPoint x: 315, endPoint y: 89, distance: 121.9
click at [315, 89] on div "單號 類別 項目 金額 業績 6 * 消費 染髮 1488 1339.2 6 * 消費 自購二段 1000 900 合計 2239.2 日合計 累計 實業績 …" at bounding box center [348, 156] width 108 height 152
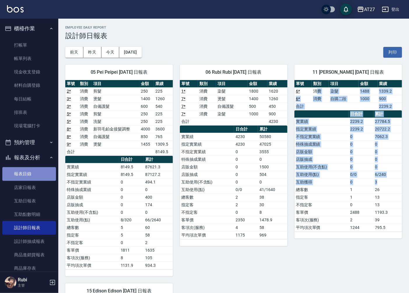
click at [29, 171] on link "報表目錄" at bounding box center [29, 173] width 54 height 13
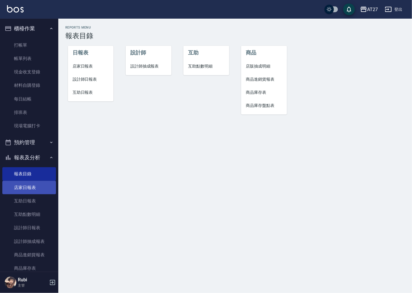
click at [32, 185] on link "店家日報表" at bounding box center [29, 187] width 54 height 13
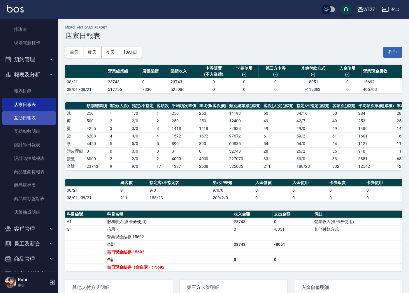
scroll to position [99, 0]
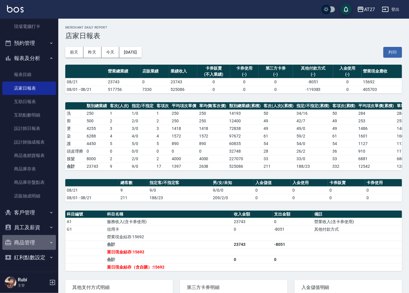
click at [42, 238] on button "商品管理" at bounding box center [29, 242] width 54 height 15
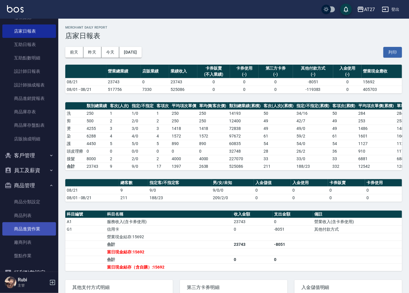
scroll to position [171, 0]
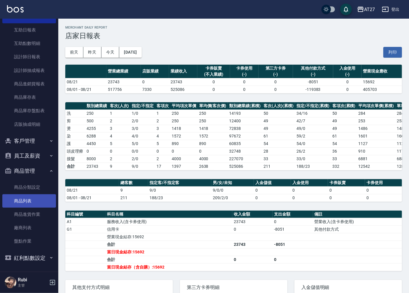
click at [31, 202] on link "商品列表" at bounding box center [29, 200] width 54 height 13
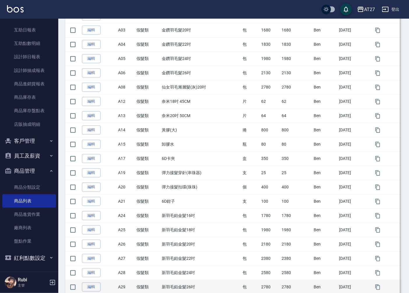
scroll to position [97, 0]
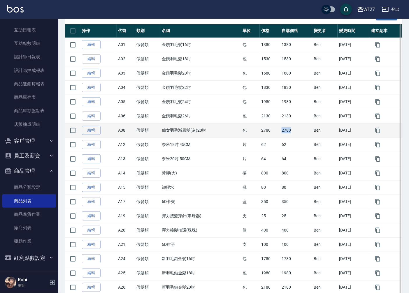
drag, startPoint x: 276, startPoint y: 131, endPoint x: 292, endPoint y: 129, distance: 16.5
click at [292, 129] on td "2780" at bounding box center [296, 130] width 32 height 14
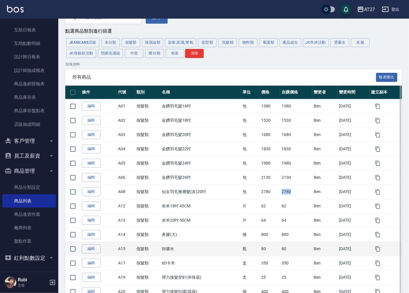
scroll to position [32, 0]
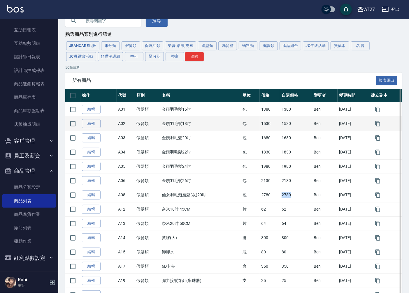
click at [338, 118] on td "[DATE]" at bounding box center [354, 124] width 32 height 14
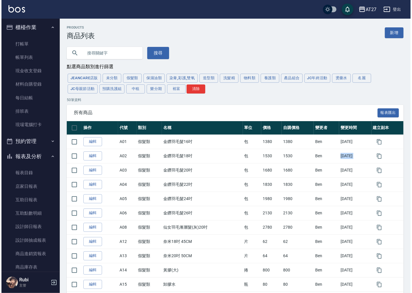
scroll to position [0, 0]
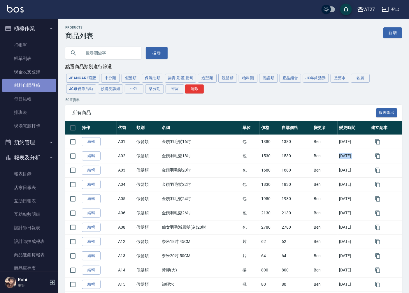
click at [35, 85] on link "材料自購登錄" at bounding box center [29, 85] width 54 height 13
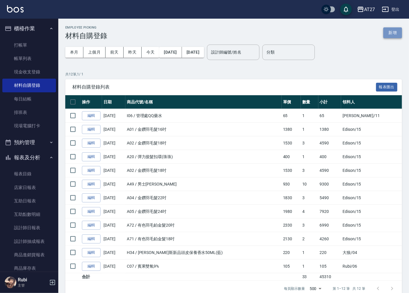
click at [392, 36] on button "新增" at bounding box center [392, 32] width 19 height 11
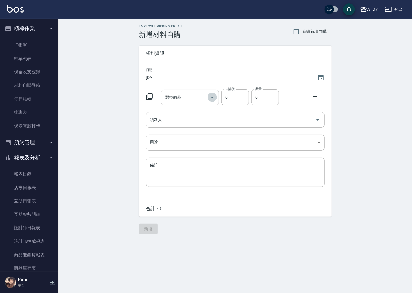
click at [214, 99] on icon "Open" at bounding box center [212, 97] width 7 height 7
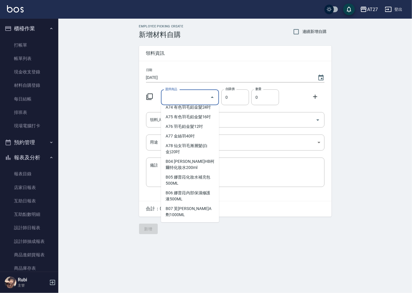
scroll to position [615, 0]
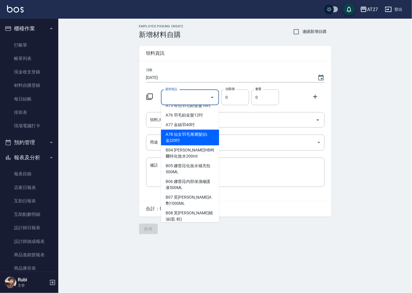
click at [192, 145] on li "A78 仙女羽毛漸層髮(白金)20吋" at bounding box center [190, 138] width 58 height 16
type input "仙女羽毛漸層髮(白金)20吋"
type input "2780"
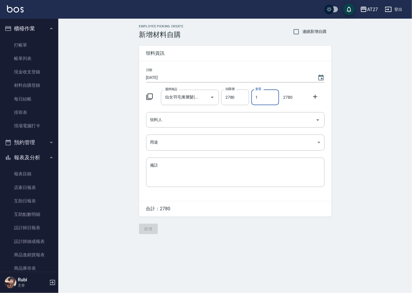
drag, startPoint x: 259, startPoint y: 100, endPoint x: 253, endPoint y: 100, distance: 5.8
click at [253, 100] on input "1" at bounding box center [265, 97] width 28 height 16
type input "3"
click at [162, 118] on input "領料人" at bounding box center [231, 120] width 164 height 10
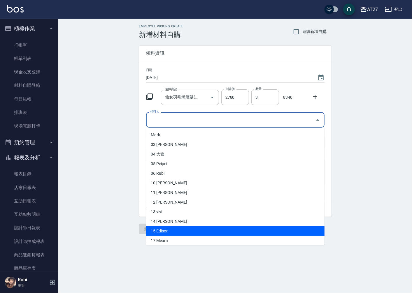
click at [174, 228] on li "15 Edison" at bounding box center [235, 232] width 178 height 10
type input "Edison"
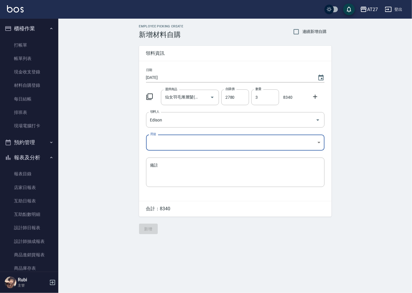
click at [177, 147] on body "AT27 登出 櫃檯作業 打帳單 帳單列表 現金收支登錄 材料自購登錄 每日結帳 排班表 現場電腦打卡 預約管理 預約管理 單日預約紀錄 單週預約紀錄 報表及…" at bounding box center [206, 146] width 412 height 293
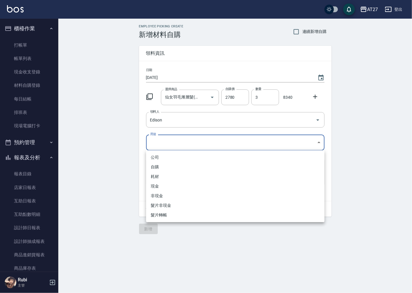
click at [174, 179] on li "耗材" at bounding box center [235, 177] width 178 height 10
type input "耗材"
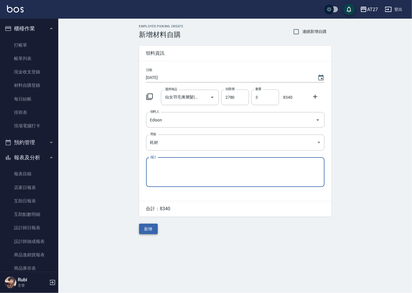
click at [147, 232] on button "新增" at bounding box center [148, 229] width 19 height 11
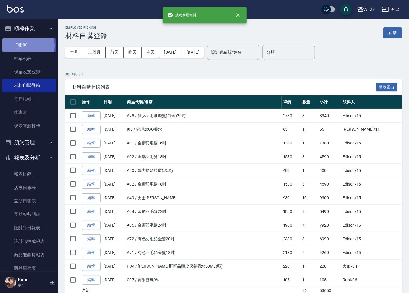
click at [27, 45] on link "打帳單" at bounding box center [29, 44] width 54 height 13
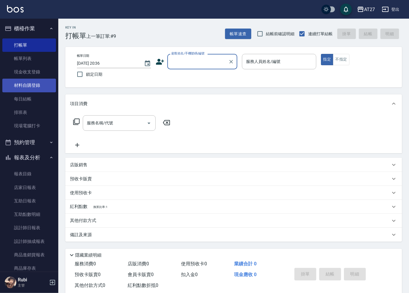
click at [36, 90] on link "材料自購登錄" at bounding box center [29, 85] width 54 height 13
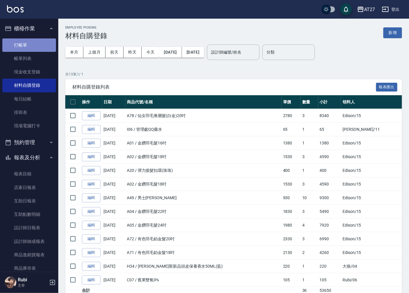
click at [41, 49] on link "打帳單" at bounding box center [29, 44] width 54 height 13
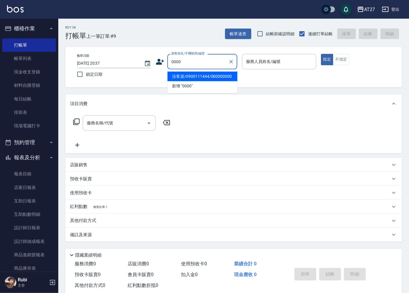
click at [185, 79] on li "沒客資/0900111444/000000000" at bounding box center [202, 77] width 70 height 10
type input "沒客資/0900111444/000000000"
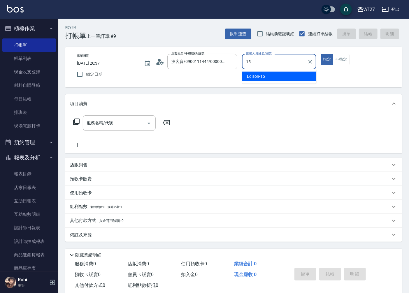
type input "Edison-15"
type button "true"
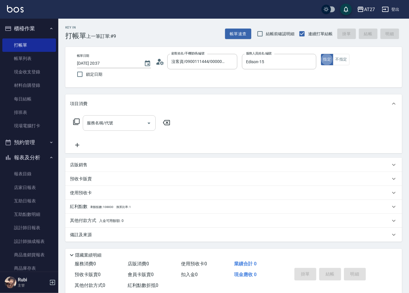
click at [132, 119] on input "服務名稱/代號" at bounding box center [114, 123] width 59 height 10
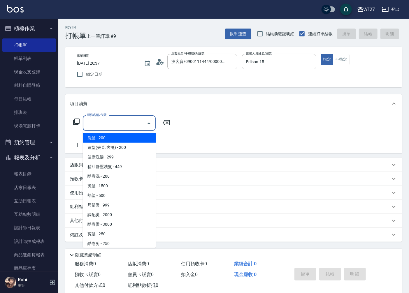
click at [76, 121] on icon at bounding box center [76, 121] width 7 height 7
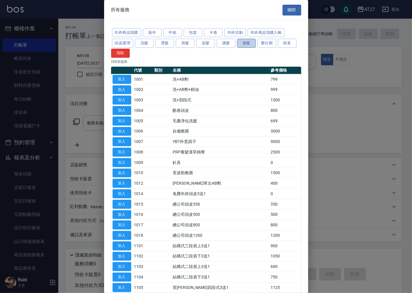
click at [243, 45] on button "接髮" at bounding box center [246, 43] width 19 height 9
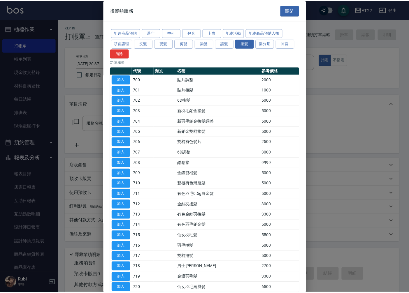
scroll to position [32, 0]
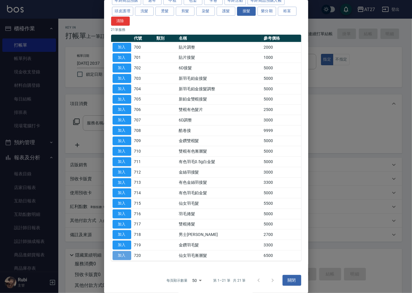
click at [124, 255] on button "加入" at bounding box center [122, 255] width 19 height 9
type input "仙女羽毛漸層髮(720)"
type input "650"
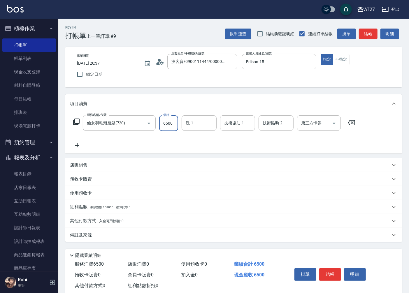
click at [162, 129] on input "6500" at bounding box center [168, 123] width 19 height 16
type input "1"
type input "0"
type input "107"
type input "100"
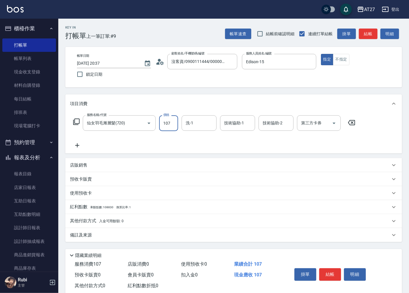
type input "1077"
type input "1070"
type input "10770"
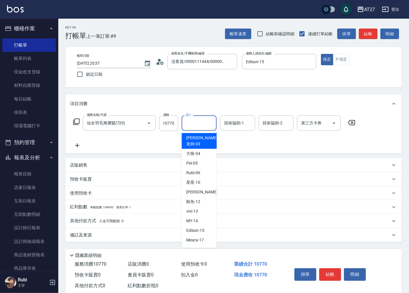
click at [193, 124] on input "洗-1" at bounding box center [199, 123] width 30 height 10
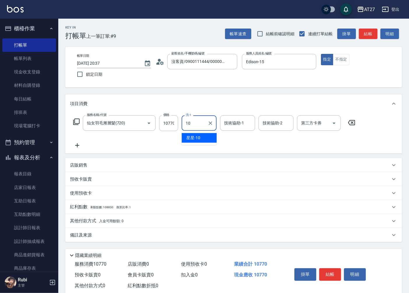
type input "星星-10"
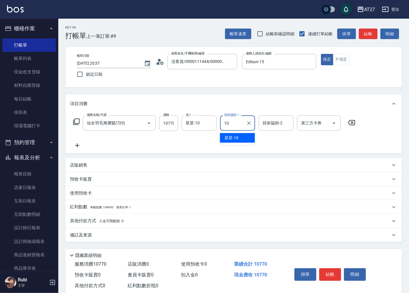
type input "星星-10"
click at [86, 224] on p "其他付款方式 入金可用餘額: 0" at bounding box center [97, 221] width 54 height 6
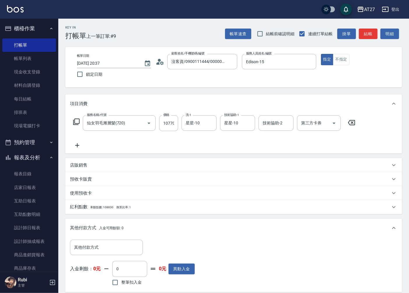
click at [95, 238] on div "其他付款方式 其他付款方式 入金剩餘： 0元 0 ​ 整筆扣入金 0元 異動入金" at bounding box center [233, 265] width 337 height 55
click at [95, 248] on input "其他付款方式" at bounding box center [107, 248] width 68 height 10
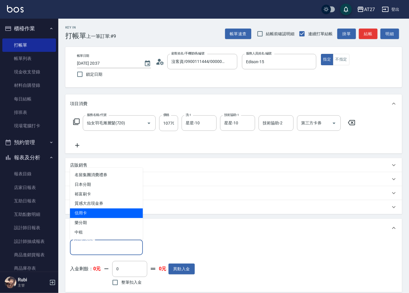
click at [97, 213] on span "信用卡" at bounding box center [106, 214] width 73 height 10
type input "信用卡"
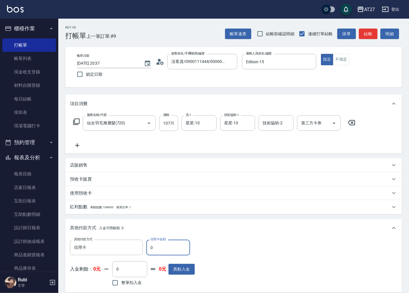
drag, startPoint x: 152, startPoint y: 245, endPoint x: 147, endPoint y: 248, distance: 6.7
click at [147, 248] on input "0" at bounding box center [168, 248] width 44 height 16
type input "10"
type input "1060"
type input "1070"
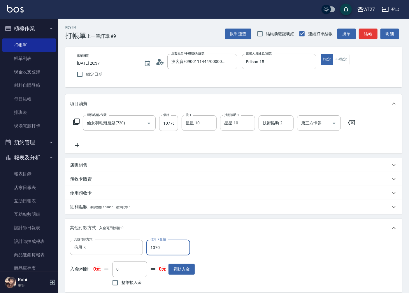
type input "970"
type input "10770"
type input "0"
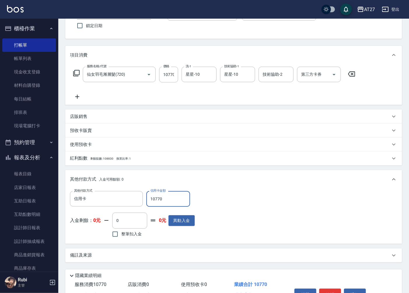
scroll to position [83, 0]
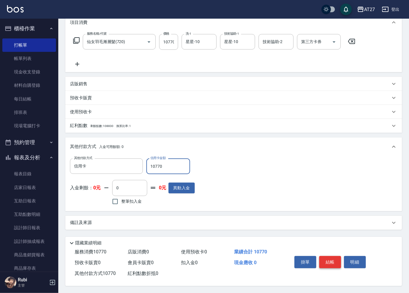
type input "10770"
click at [322, 256] on button "結帳" at bounding box center [330, 262] width 22 height 12
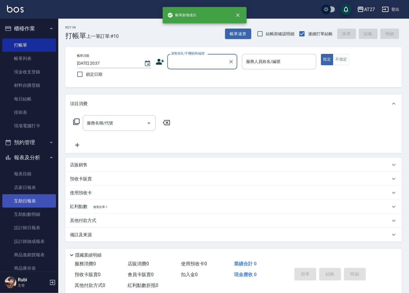
scroll to position [97, 0]
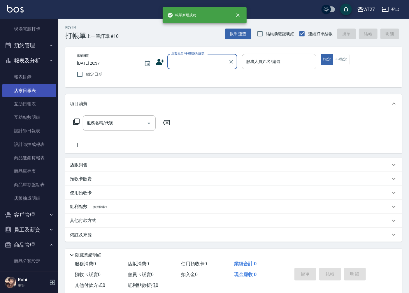
click at [26, 91] on link "店家日報表" at bounding box center [29, 90] width 54 height 13
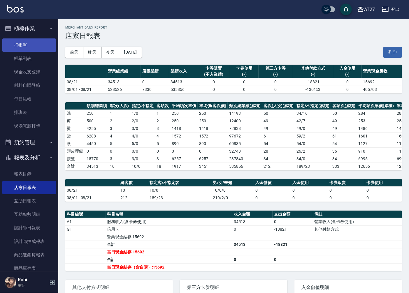
click at [34, 48] on link "打帳單" at bounding box center [29, 44] width 54 height 13
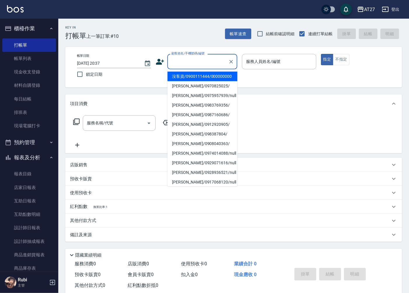
click at [173, 60] on input "顧客姓名/手機號碼/編號" at bounding box center [198, 62] width 56 height 10
click at [184, 73] on li "沒客資/0900111444/000000000" at bounding box center [202, 77] width 70 height 10
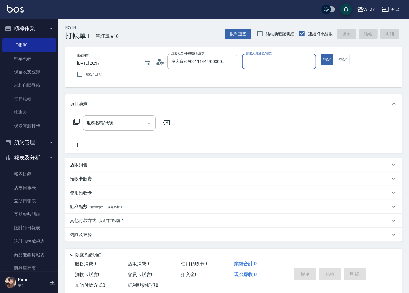
type input "沒客資/0900111444/000000000"
type input "0"
type input "Edison-15"
type button "true"
click at [124, 119] on input "服務名稱/代號" at bounding box center [114, 123] width 59 height 10
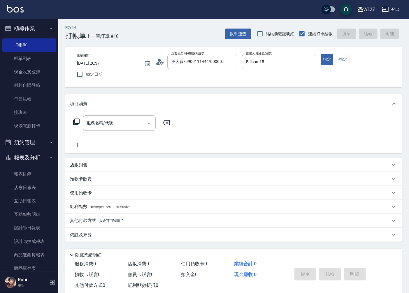
click at [76, 123] on icon at bounding box center [76, 121] width 7 height 7
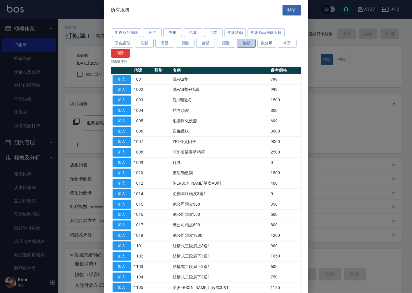
click at [246, 44] on button "接髮" at bounding box center [246, 43] width 19 height 9
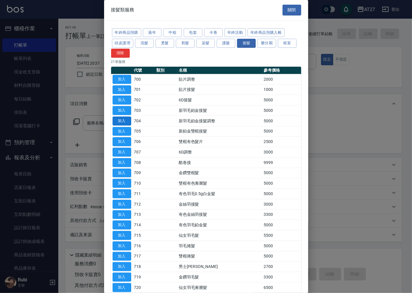
click at [122, 117] on button "加入" at bounding box center [122, 121] width 19 height 9
type input "新羽毛鉑金接髮調整(704)"
type input "500"
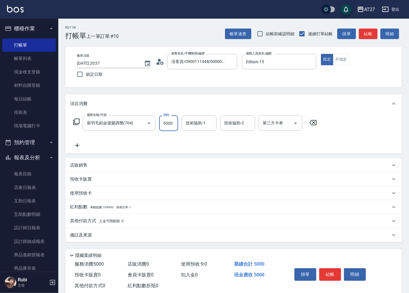
click at [165, 120] on input "5000" at bounding box center [168, 123] width 19 height 16
type input "7"
type input "0"
type input "700"
type input "70"
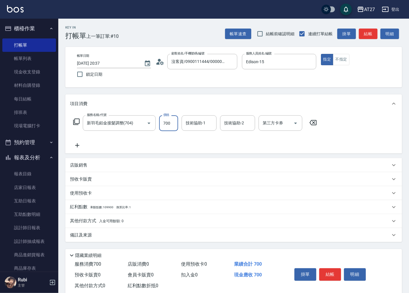
type input "7000"
type input "700"
type input "7000"
click at [83, 220] on p "其他付款方式 入金可用餘額: 0" at bounding box center [97, 221] width 54 height 6
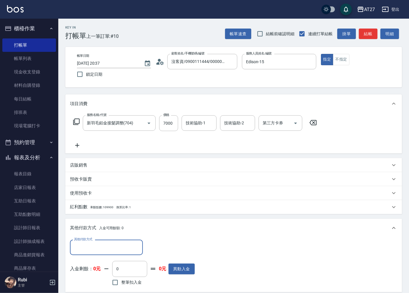
click at [89, 241] on label "其他付款方式" at bounding box center [83, 239] width 18 height 4
click at [89, 243] on input "其他付款方式" at bounding box center [107, 248] width 68 height 10
click at [89, 247] on input "其他付款方式" at bounding box center [107, 248] width 68 height 10
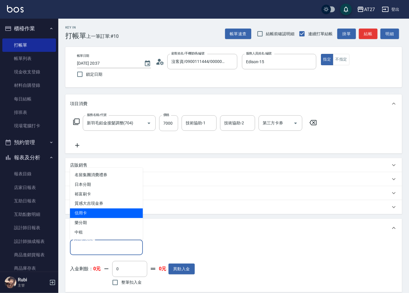
click at [88, 217] on span "信用卡" at bounding box center [106, 214] width 73 height 10
type input "信用卡"
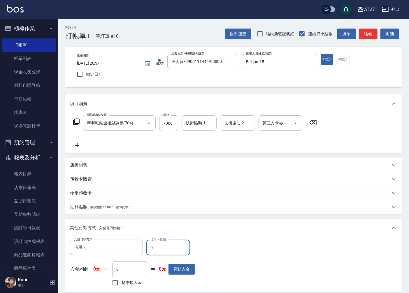
drag, startPoint x: 157, startPoint y: 250, endPoint x: 150, endPoint y: 250, distance: 6.1
click at [150, 250] on input "0" at bounding box center [168, 248] width 44 height 16
type input "6"
type input "690"
type input "686"
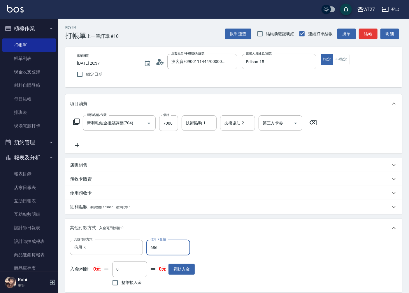
type input "10"
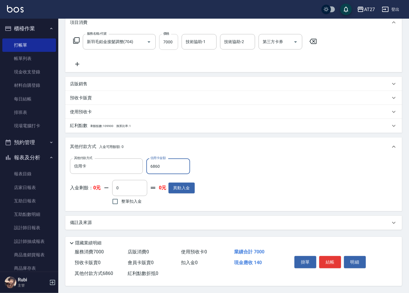
type input "6860"
click at [168, 39] on input "7000" at bounding box center [168, 42] width 19 height 16
type input "6"
type input "0"
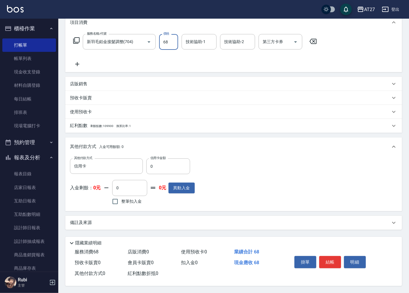
type input "686"
type input "680"
type input "6860"
click at [157, 161] on input "0" at bounding box center [168, 167] width 44 height 16
drag, startPoint x: 159, startPoint y: 157, endPoint x: 142, endPoint y: 166, distance: 18.8
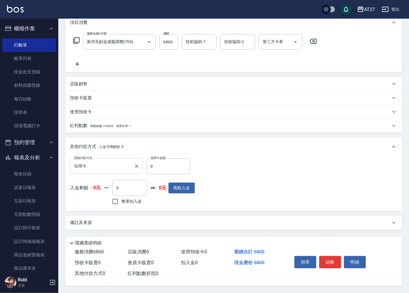
click at [142, 166] on div "其他付款方式 信用卡 其他付款方式 信用卡金額 0 信用卡金額" at bounding box center [132, 167] width 125 height 16
drag, startPoint x: 162, startPoint y: 164, endPoint x: 150, endPoint y: 166, distance: 11.8
click at [150, 166] on input "0" at bounding box center [168, 167] width 44 height 16
type input "68"
type input "670"
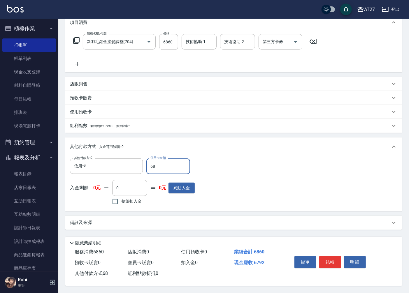
type input "686"
type input "0"
type input "6860"
click at [334, 261] on button "結帳" at bounding box center [330, 262] width 22 height 12
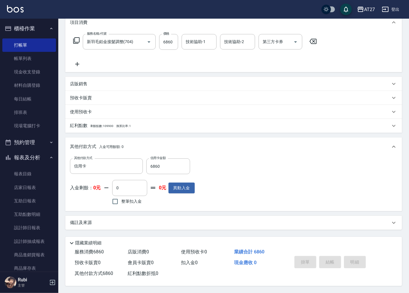
type input "[DATE] 20:38"
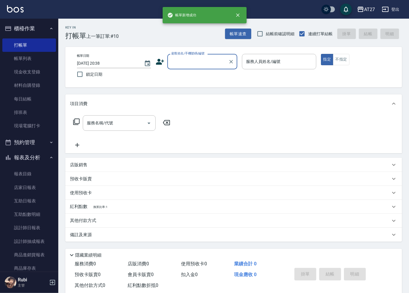
scroll to position [0, 0]
click at [43, 58] on link "帳單列表" at bounding box center [29, 58] width 54 height 13
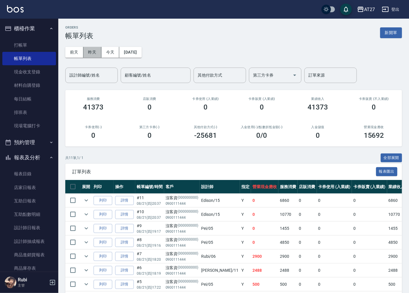
click at [101, 53] on button "昨天" at bounding box center [92, 52] width 18 height 11
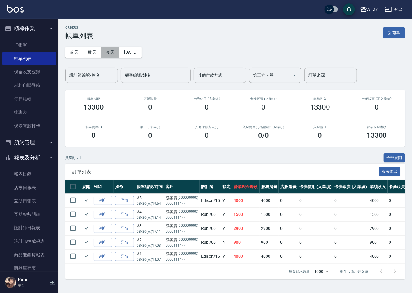
click at [112, 54] on button "今天" at bounding box center [110, 52] width 18 height 11
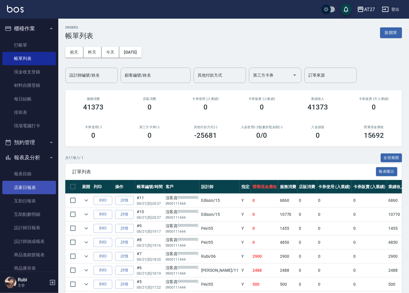
click at [37, 187] on link "店家日報表" at bounding box center [29, 187] width 54 height 13
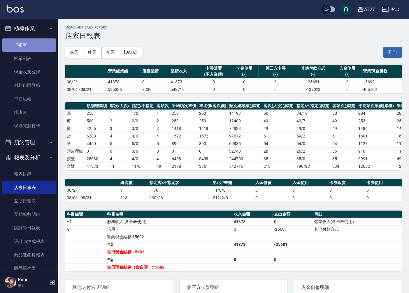
click at [45, 41] on link "打帳單" at bounding box center [29, 44] width 54 height 13
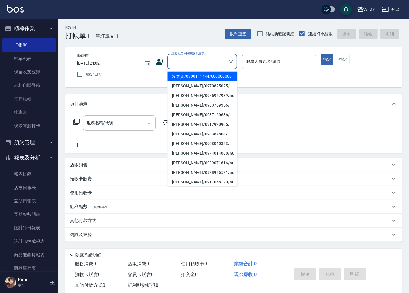
click at [181, 61] on input "顧客姓名/手機號碼/編號" at bounding box center [198, 62] width 56 height 10
click at [193, 80] on li "沒客資/0900111444/000000000" at bounding box center [202, 77] width 70 height 10
type input "沒客資/0900111444/000000000"
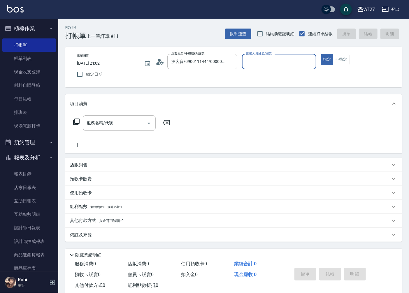
click at [272, 58] on input "服務人員姓名/編號" at bounding box center [279, 62] width 69 height 10
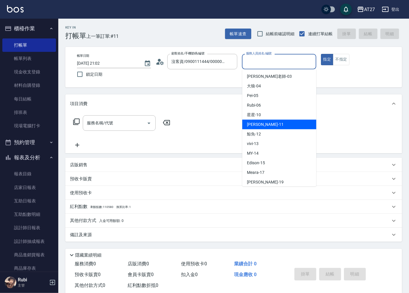
click at [264, 123] on div "[PERSON_NAME] -11" at bounding box center [279, 125] width 74 height 10
type input "[PERSON_NAME]-11"
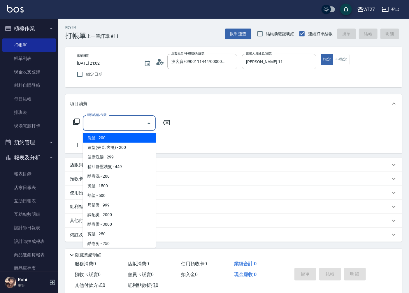
click at [132, 126] on input "服務名稱/代號" at bounding box center [114, 123] width 59 height 10
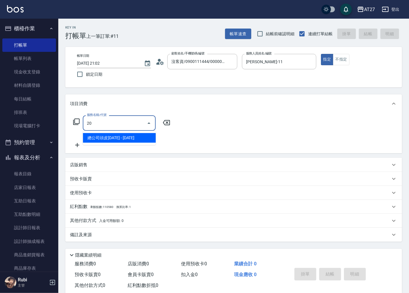
type input "2"
type input "501"
type input "100"
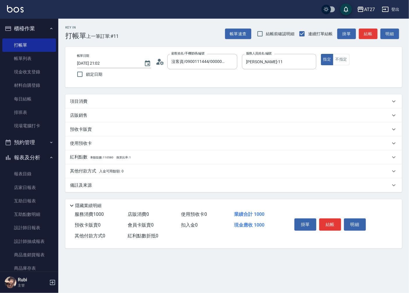
type input "染髮(501)"
drag, startPoint x: 181, startPoint y: 97, endPoint x: 144, endPoint y: 137, distance: 54.9
click at [164, 108] on div "項目消費 服務名稱/代號 染髮(501) 服務名稱/代號 價格 1000 價格 洗-1 洗-1 技術協助-1 技術協助-1 技術協助-2 技術協助-2 第三方…" at bounding box center [233, 101] width 337 height 14
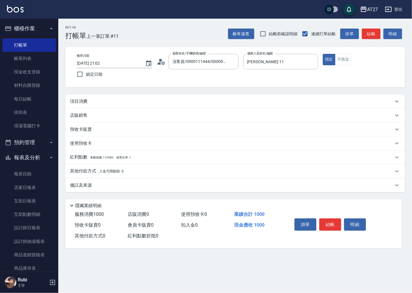
click at [144, 105] on div "項目消費" at bounding box center [235, 101] width 340 height 14
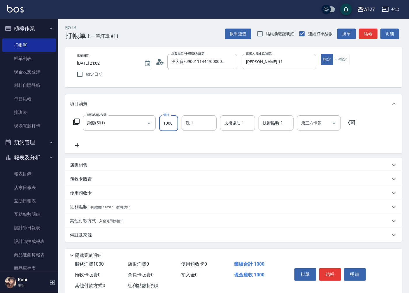
click at [169, 121] on input "1000" at bounding box center [168, 123] width 19 height 16
type input "1"
type input "0"
type input "188"
type input "180"
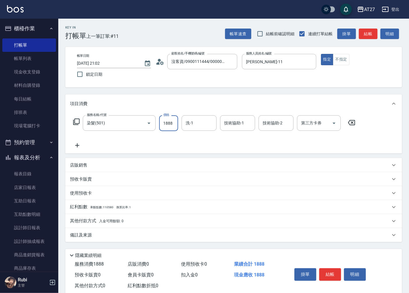
type input "1888"
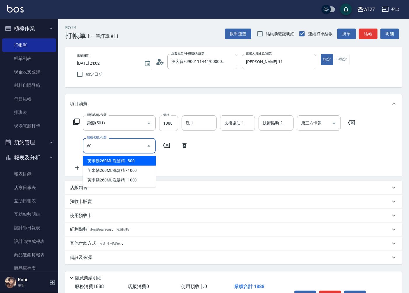
type input "608"
type input "260"
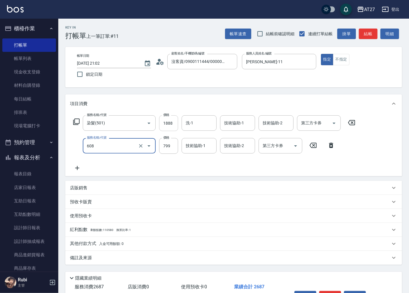
type input "自購二段(608)"
type input "1"
type input "180"
type input "100"
type input "190"
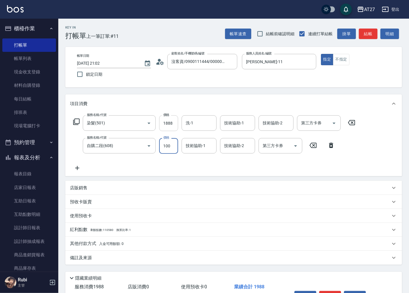
type input "1000"
type input "280"
type input "1000"
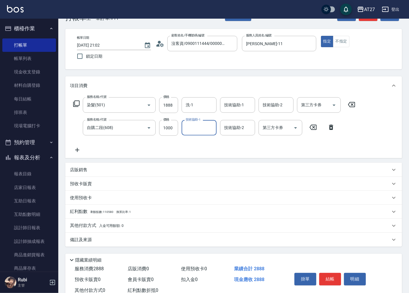
scroll to position [32, 0]
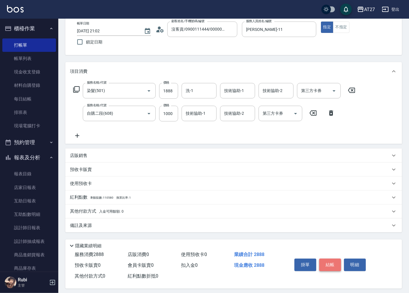
click at [328, 264] on button "結帳" at bounding box center [330, 265] width 22 height 12
type input "[DATE] 21:03"
type input "0"
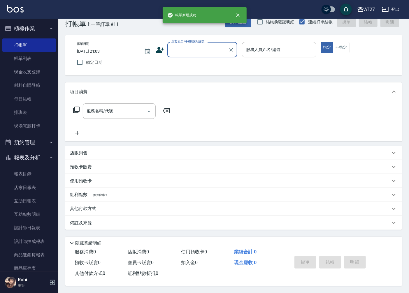
scroll to position [0, 0]
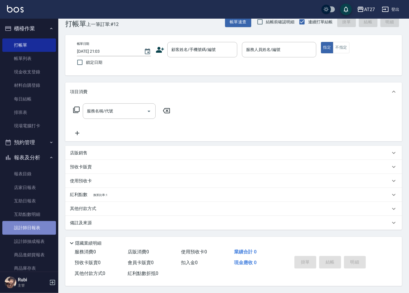
click at [45, 233] on link "設計師日報表" at bounding box center [29, 227] width 54 height 13
